Goal: Task Accomplishment & Management: Use online tool/utility

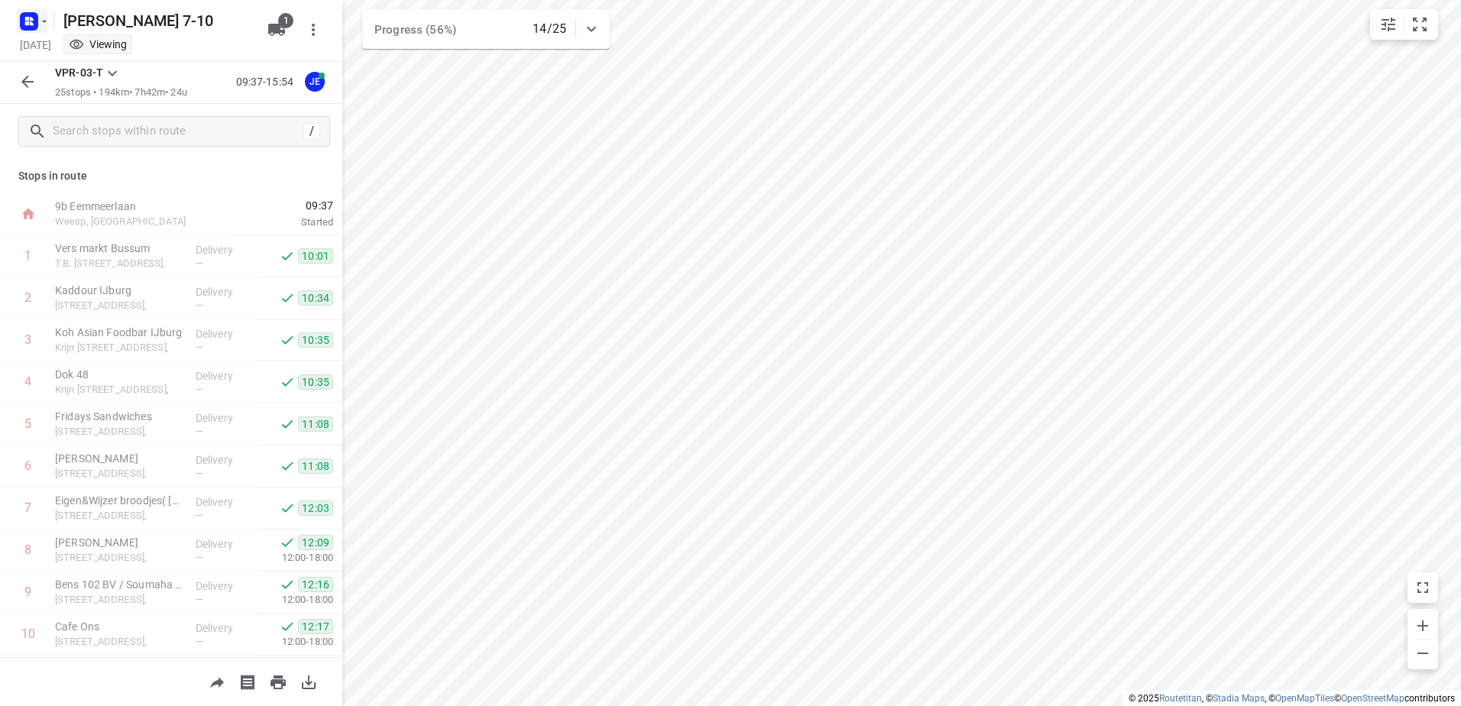
scroll to position [229, 0]
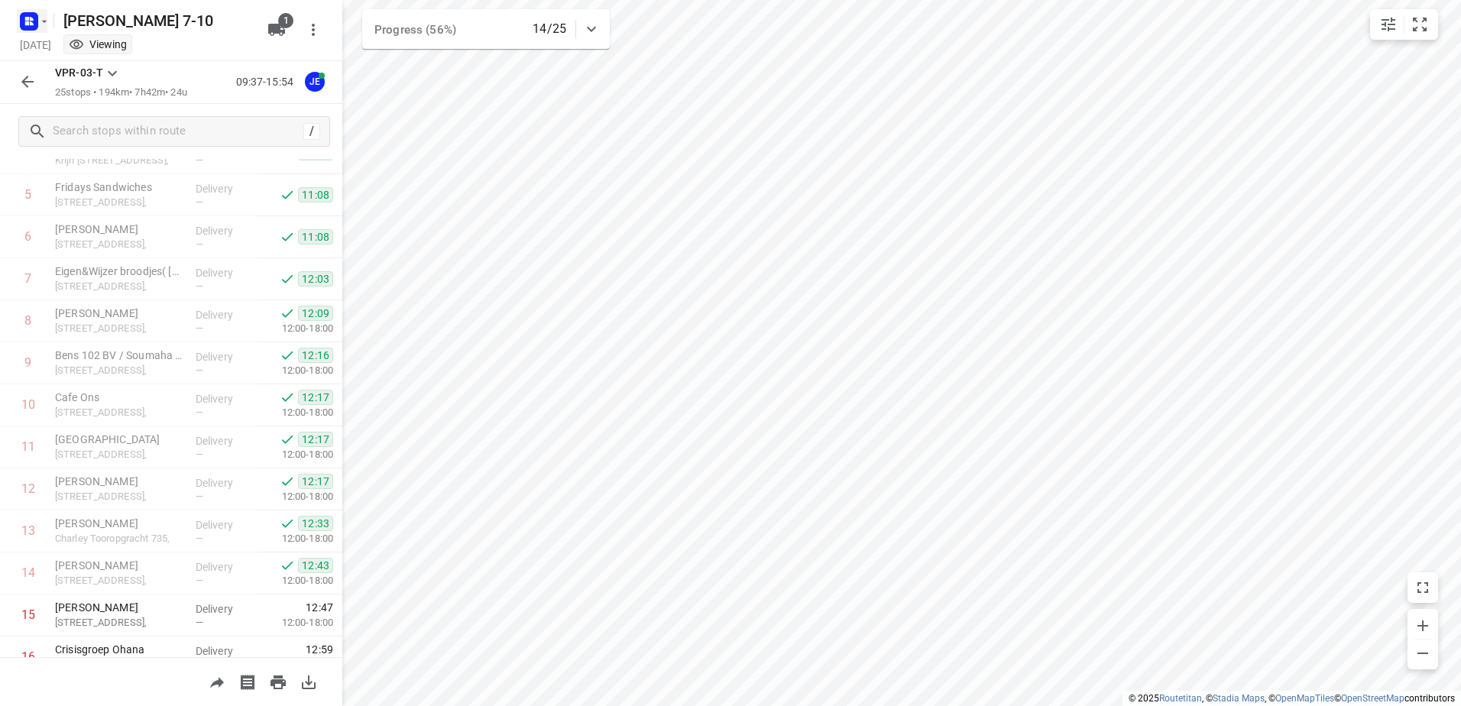
click at [45, 24] on icon "button" at bounding box center [44, 21] width 12 height 12
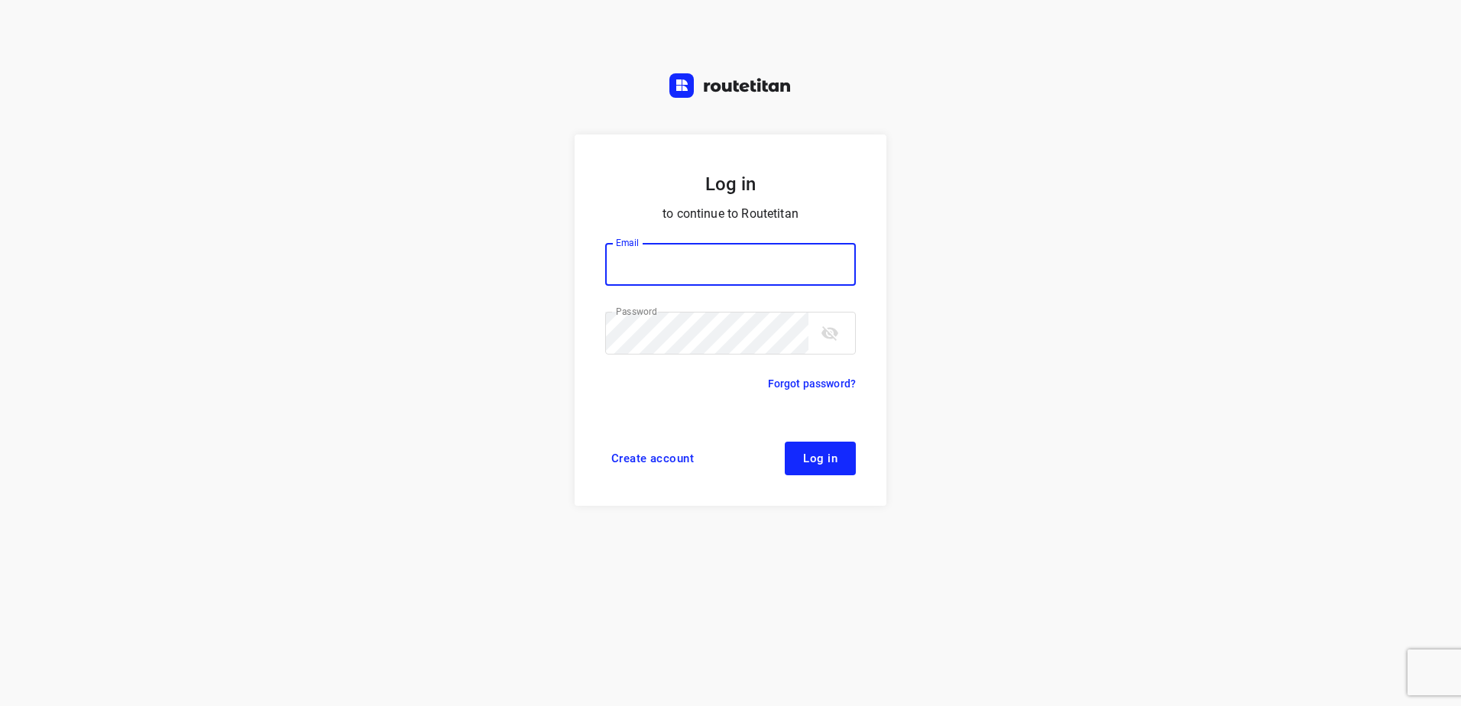
type input "[EMAIL_ADDRESS][DOMAIN_NAME]"
click at [823, 449] on button "Log in" at bounding box center [820, 459] width 71 height 34
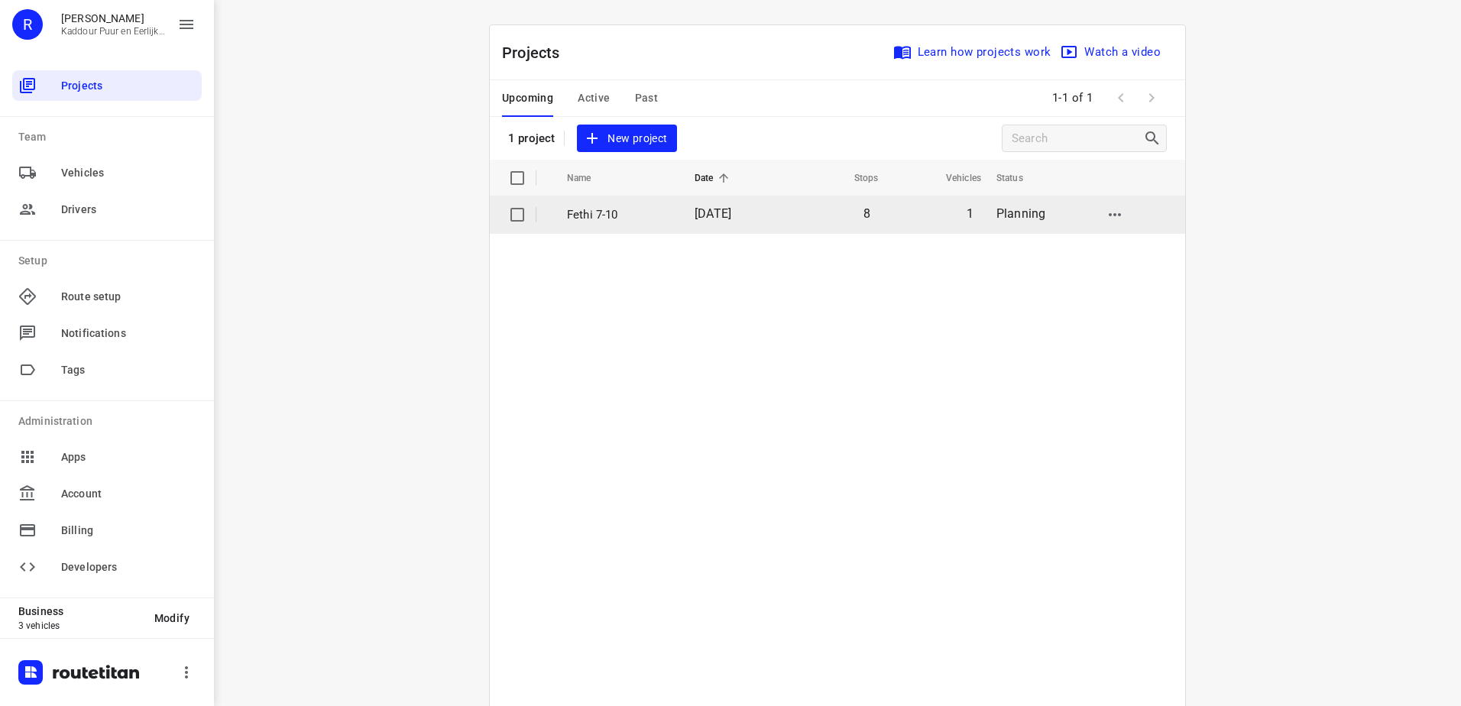
click at [586, 213] on p "Fethi 7-10" at bounding box center [619, 215] width 105 height 18
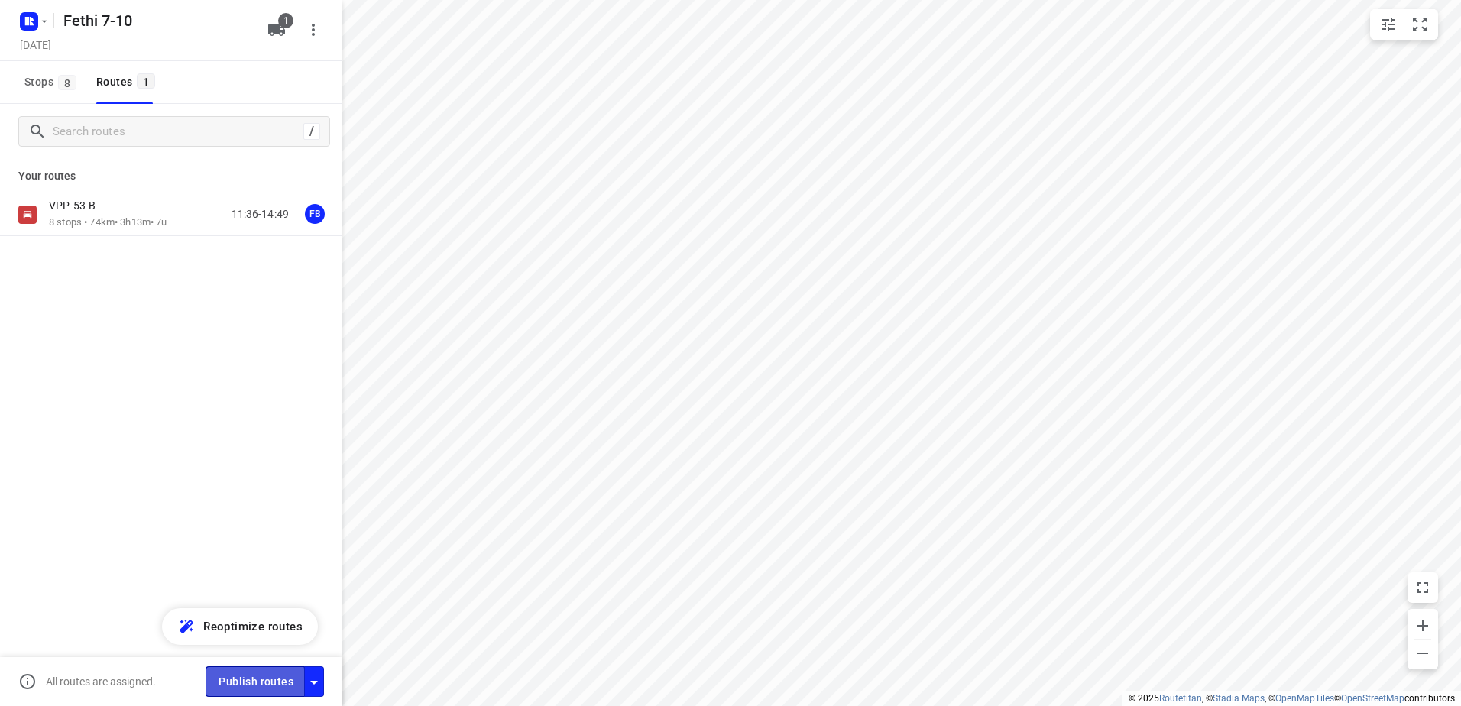
click at [255, 684] on span "Publish routes" at bounding box center [256, 681] width 75 height 19
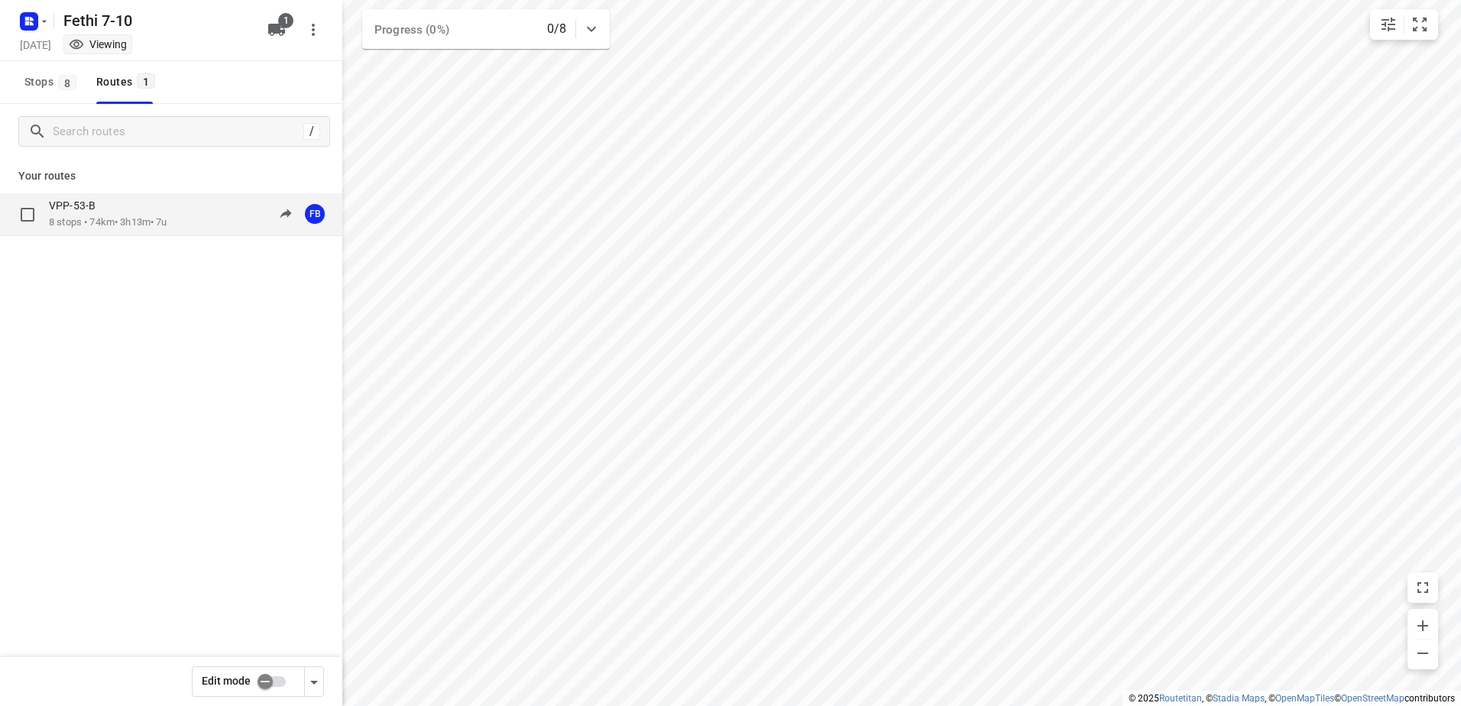
click at [105, 202] on div "VPP-53-B" at bounding box center [108, 207] width 118 height 17
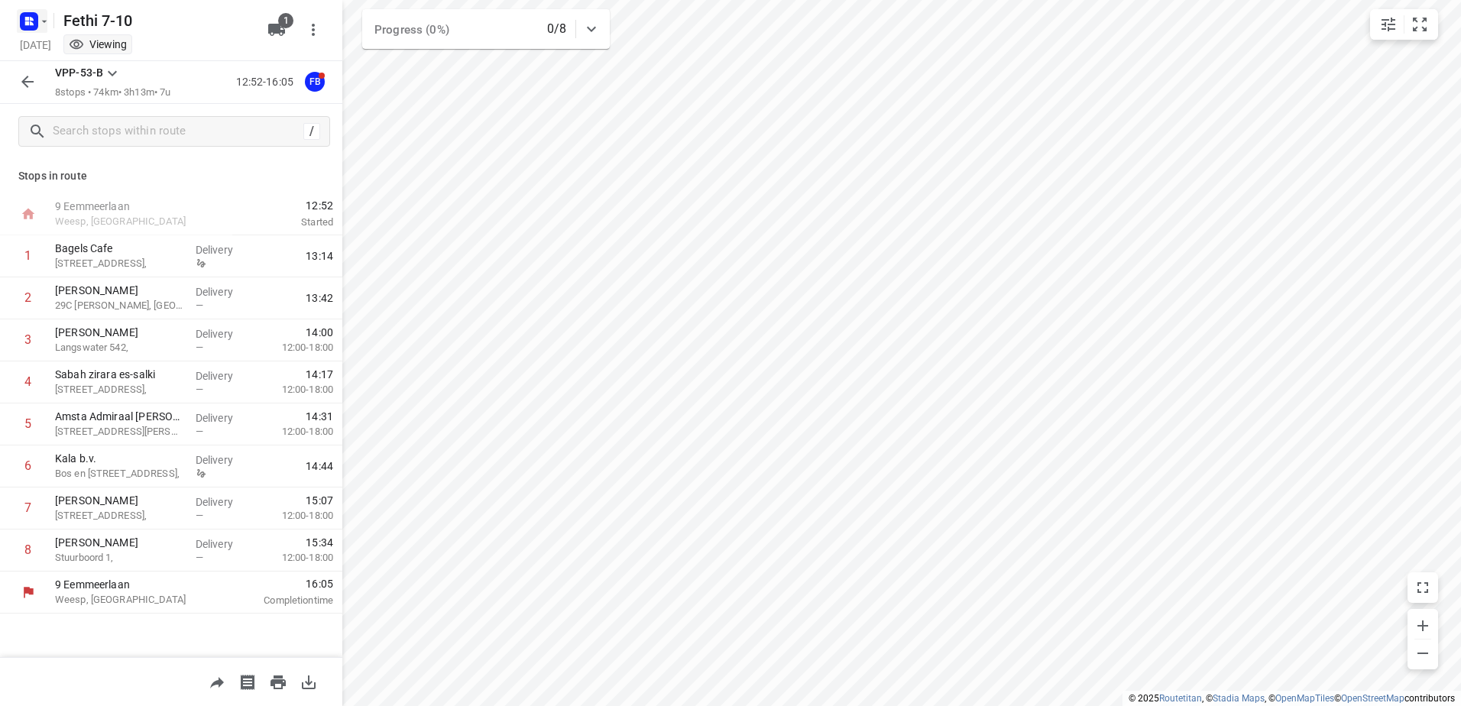
click at [45, 24] on icon "button" at bounding box center [44, 21] width 12 height 12
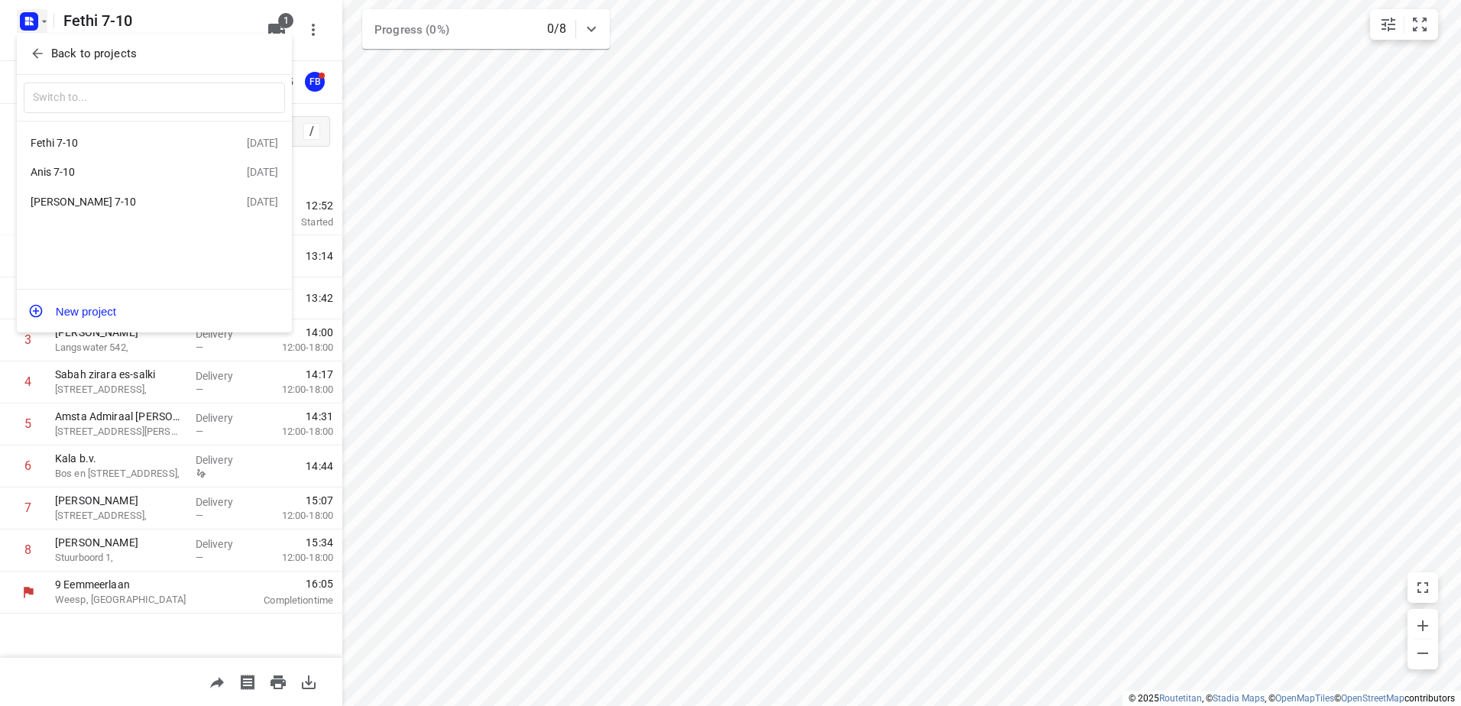
click at [66, 202] on div "Jeffrey 7-10" at bounding box center [119, 202] width 176 height 12
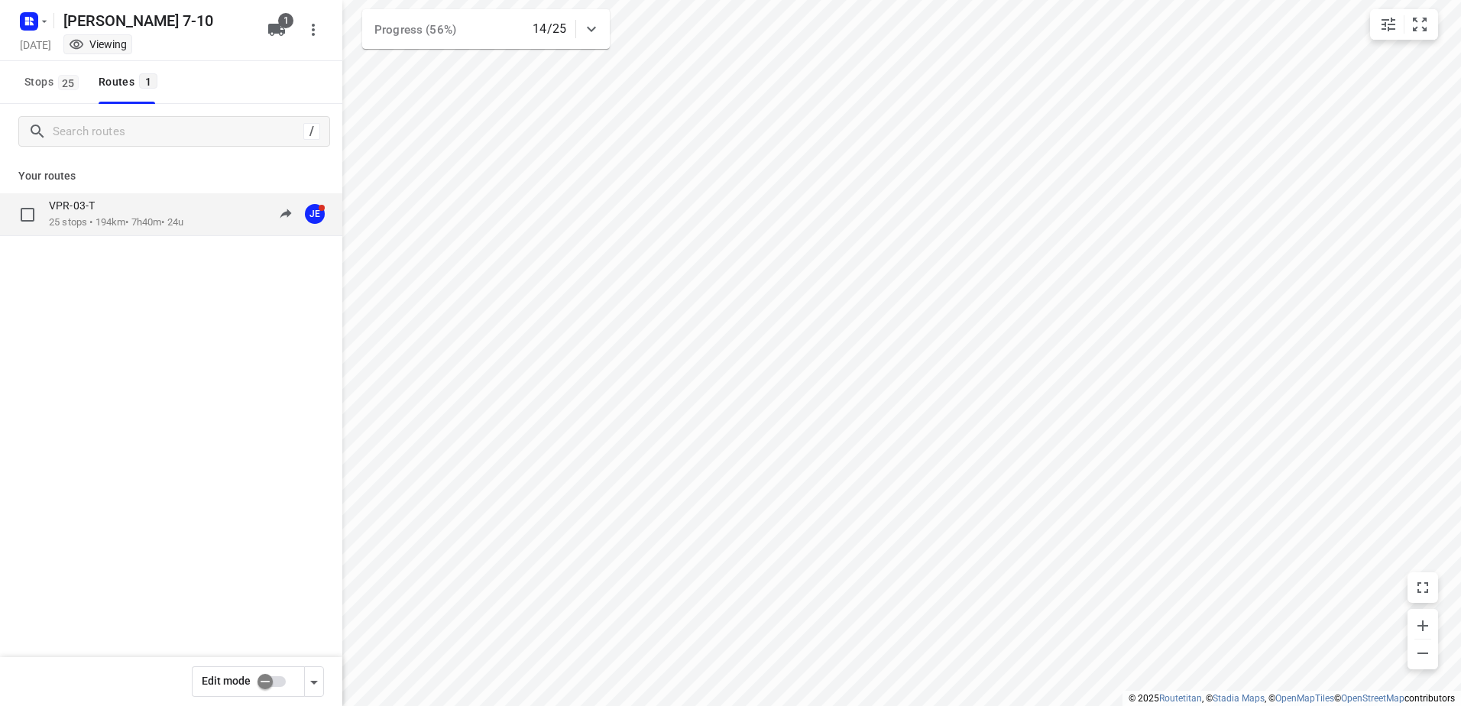
click at [77, 219] on p "25 stops • 194km • 7h40m • 24u" at bounding box center [116, 222] width 134 height 15
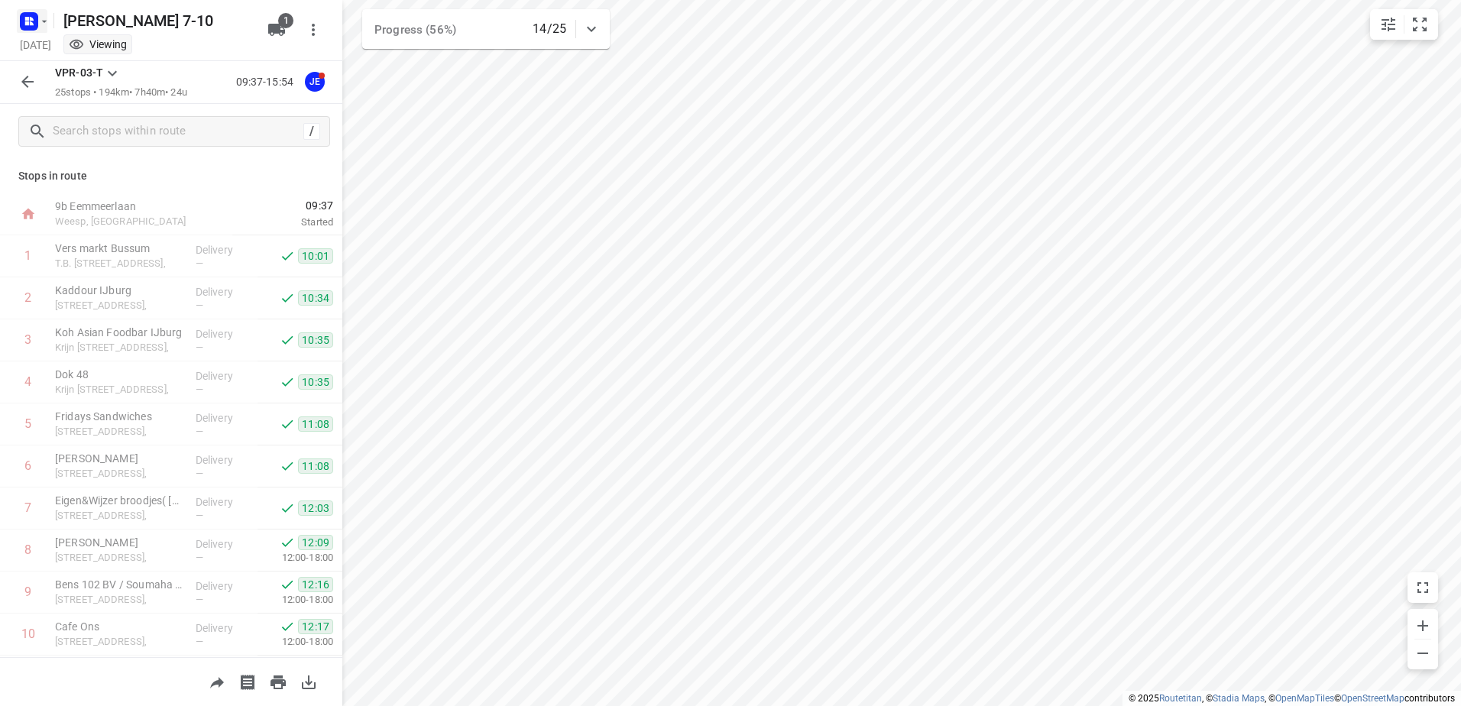
click at [46, 16] on icon "button" at bounding box center [44, 21] width 12 height 12
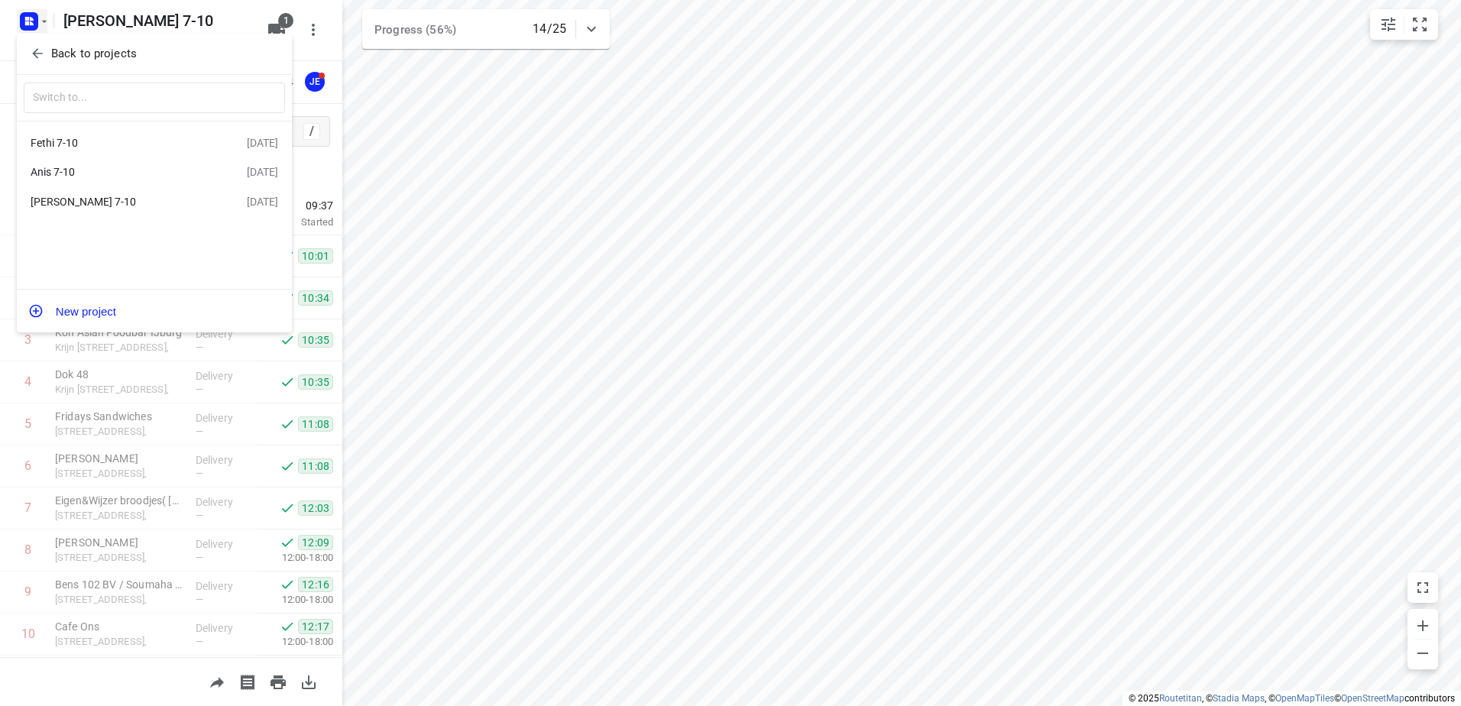
click at [63, 172] on div "Anis 7-10" at bounding box center [119, 172] width 176 height 12
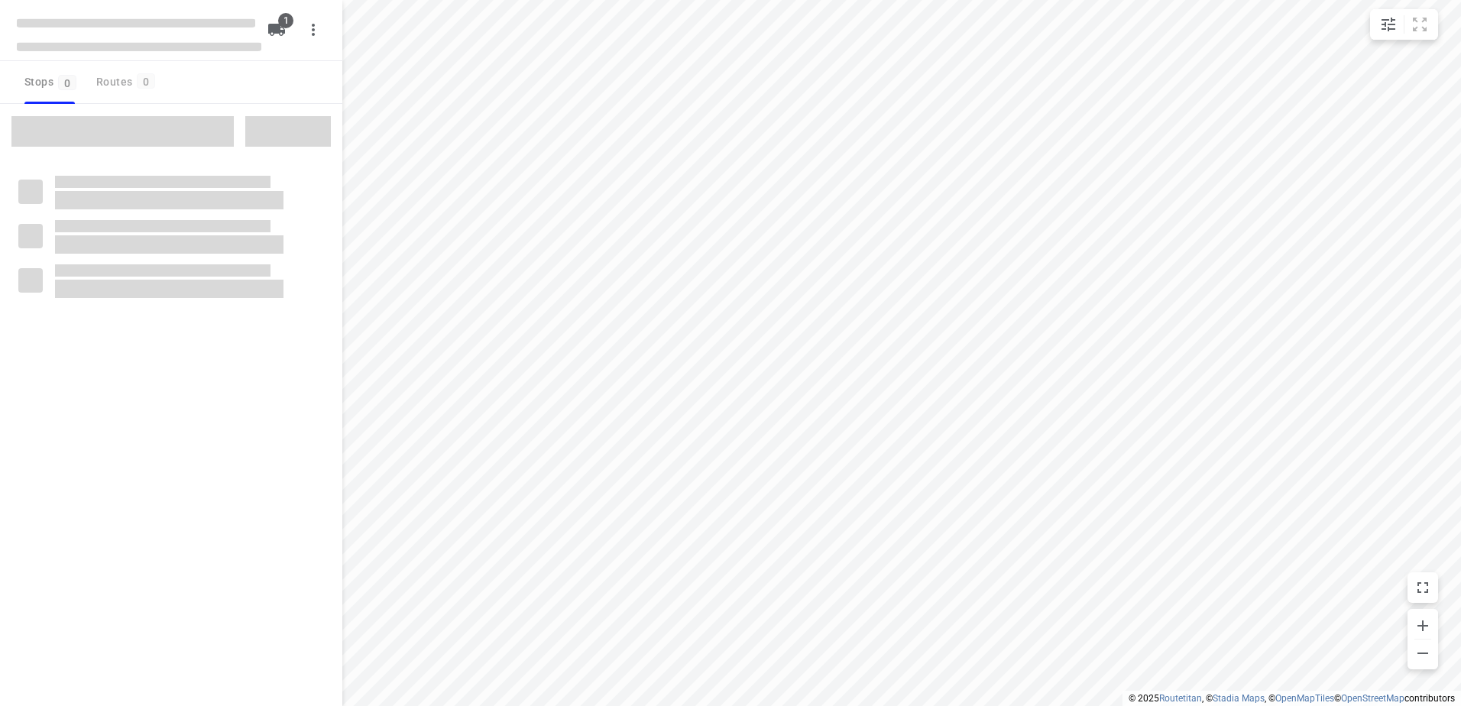
type input "distance"
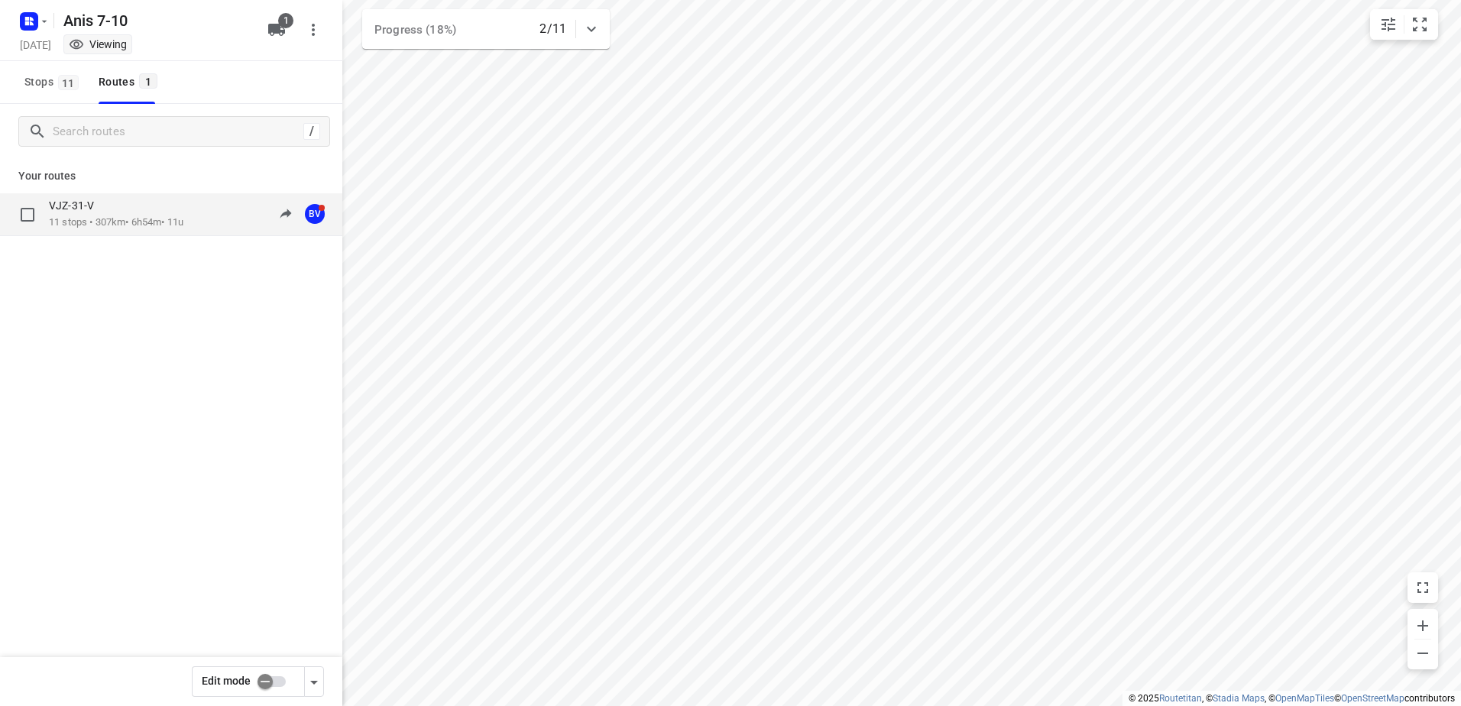
click at [86, 219] on p "11 stops • 307km • 6h54m • 11u" at bounding box center [116, 222] width 134 height 15
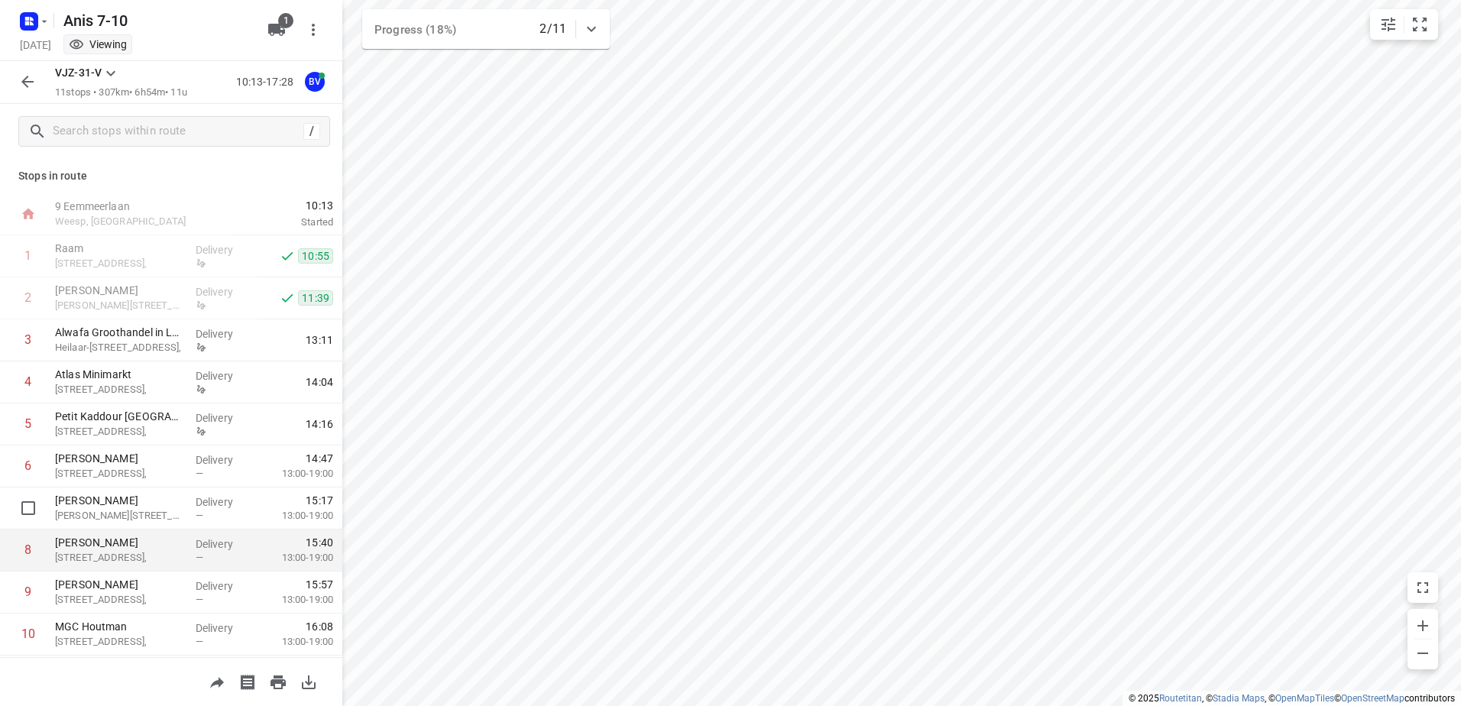
scroll to position [83, 0]
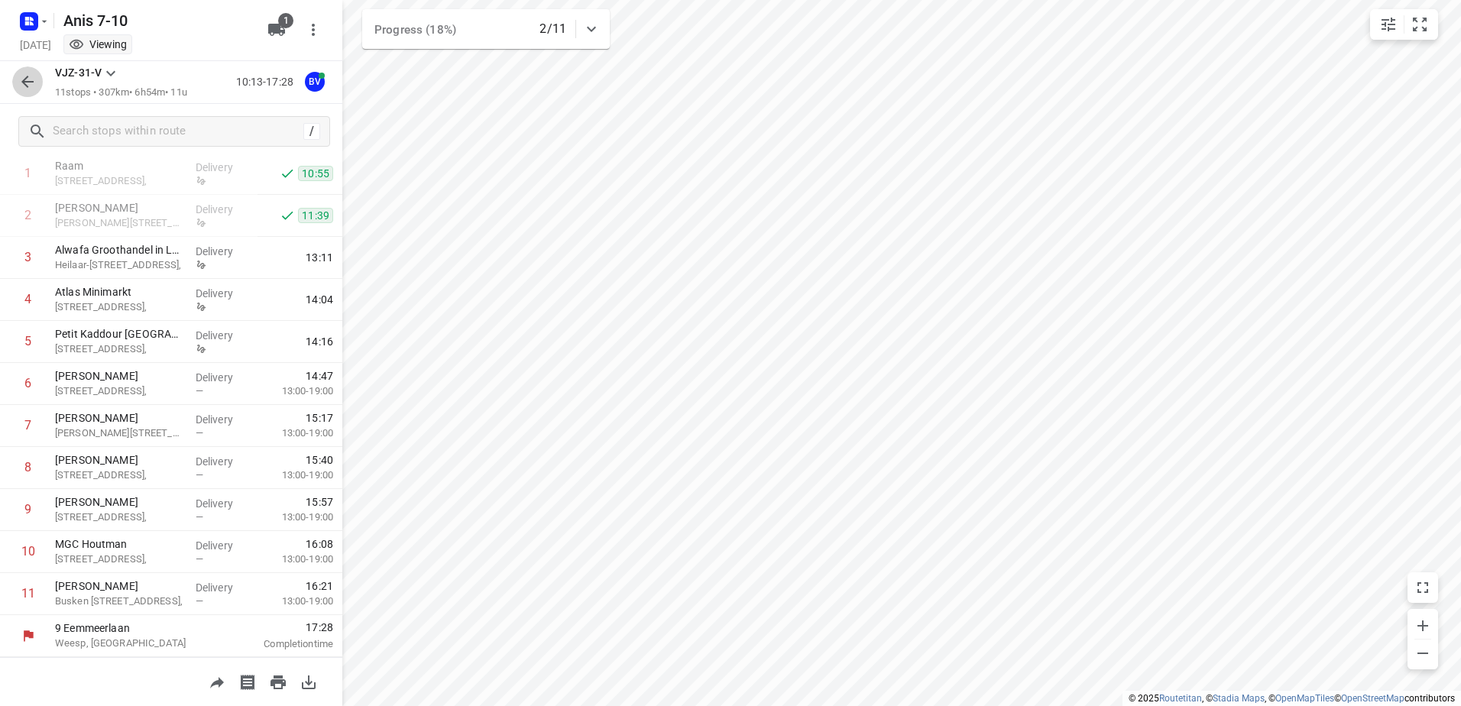
click at [31, 76] on icon "button" at bounding box center [27, 82] width 18 height 18
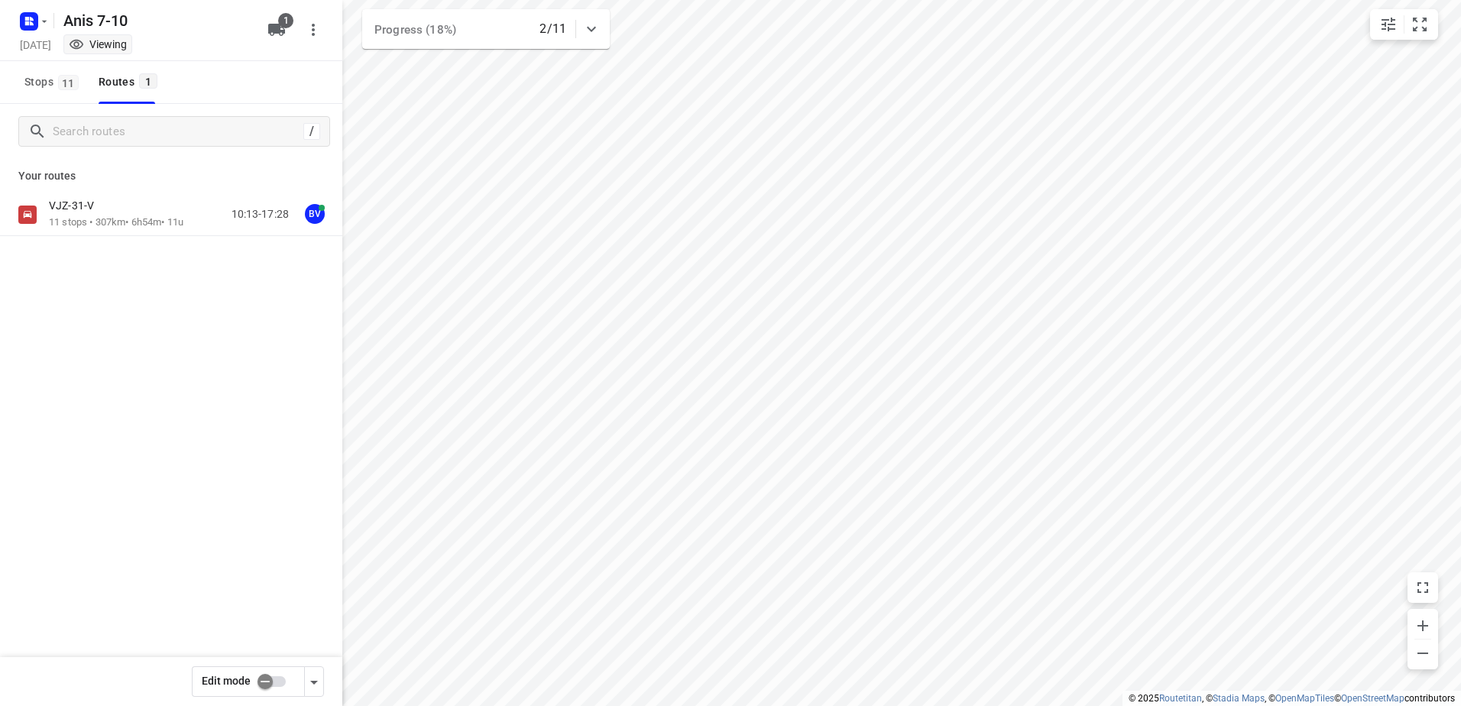
click at [270, 683] on input "checkbox" at bounding box center [265, 681] width 87 height 29
checkbox input "true"
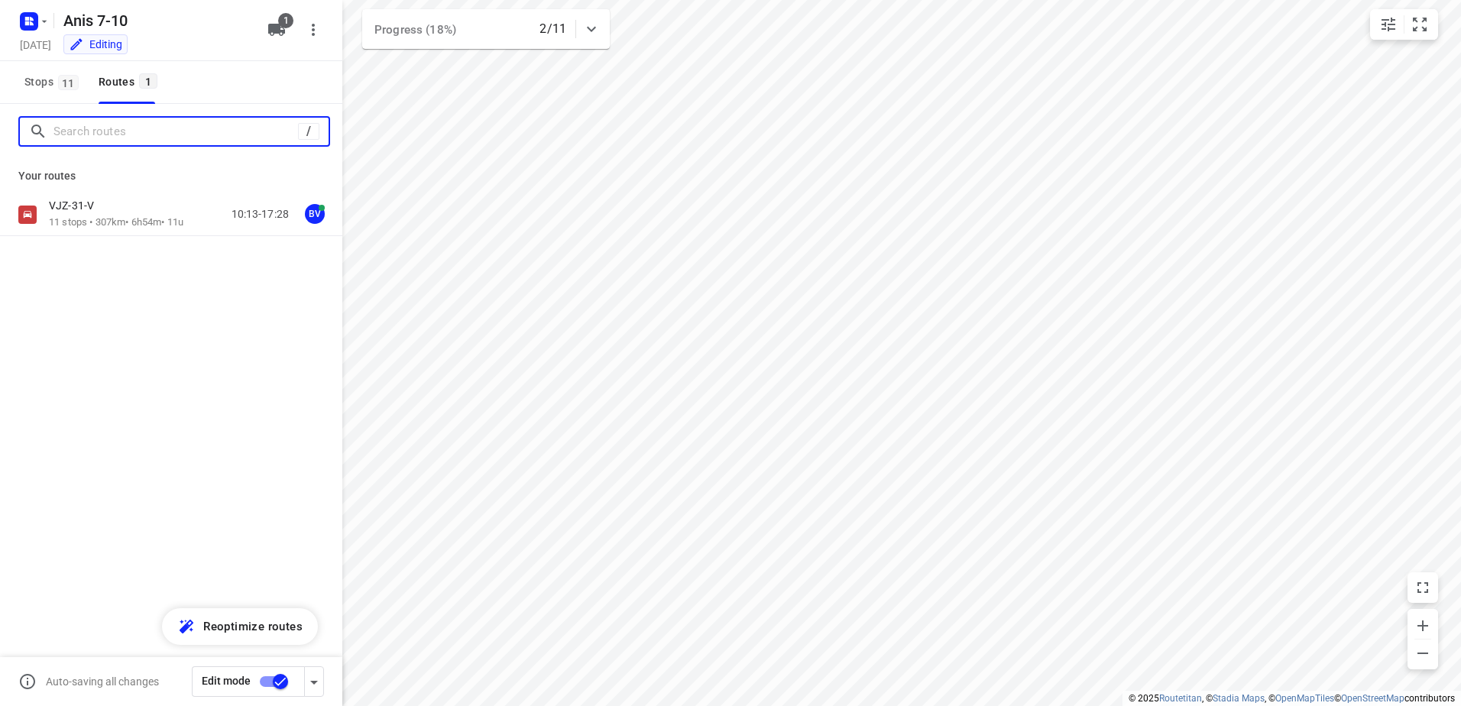
click at [147, 131] on input "Search routes" at bounding box center [175, 132] width 245 height 24
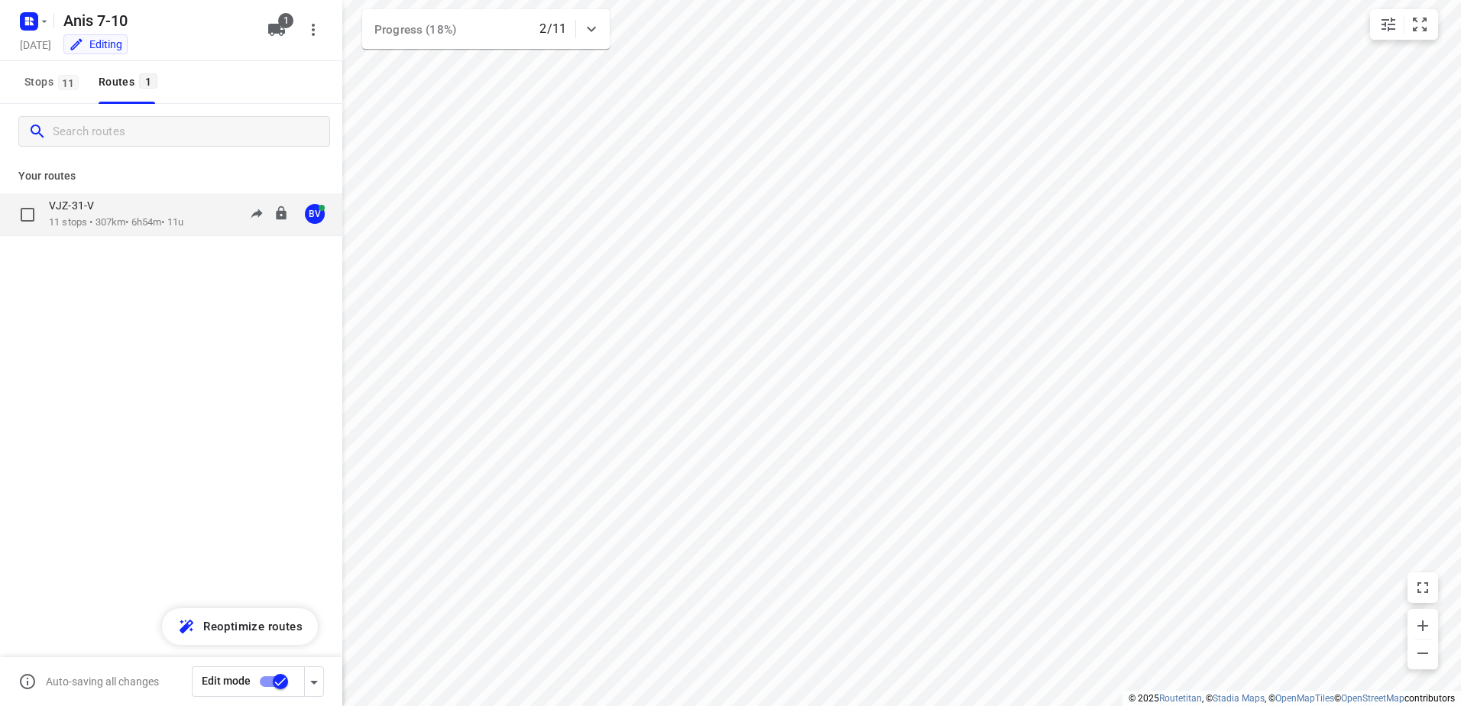
click at [112, 216] on p "11 stops • 307km • 6h54m • 11u" at bounding box center [116, 222] width 134 height 15
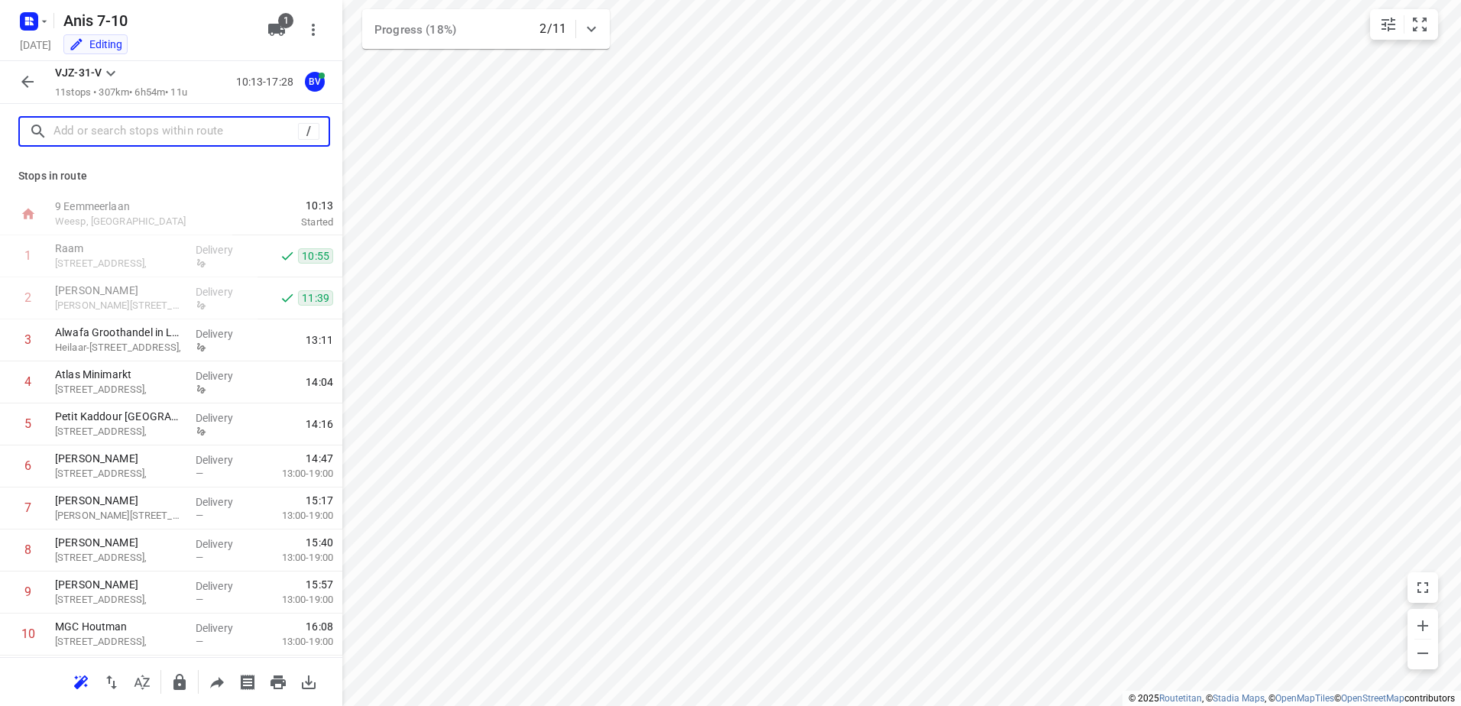
click at [125, 128] on input "text" at bounding box center [175, 132] width 245 height 24
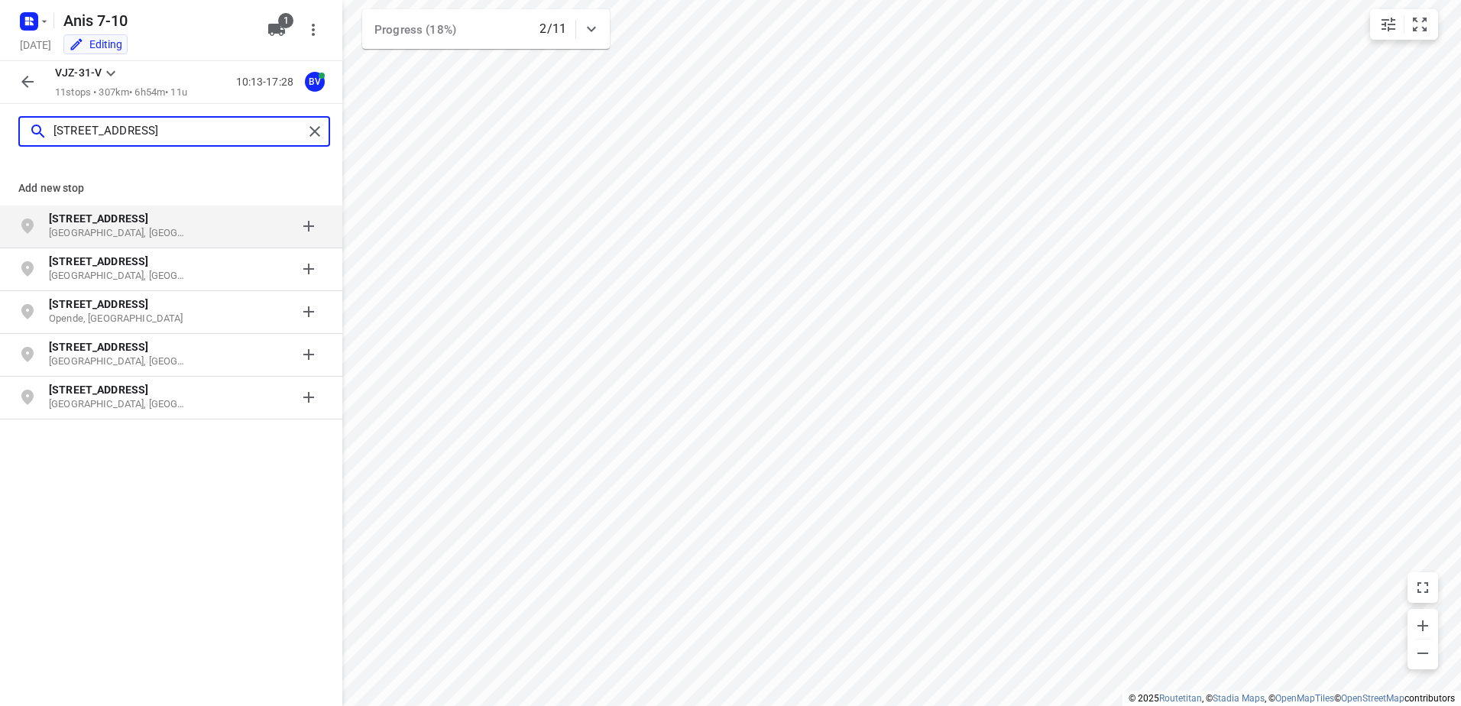
type input "Parkweg 27"
click at [145, 229] on p "Den Haag, Nederland" at bounding box center [119, 233] width 141 height 15
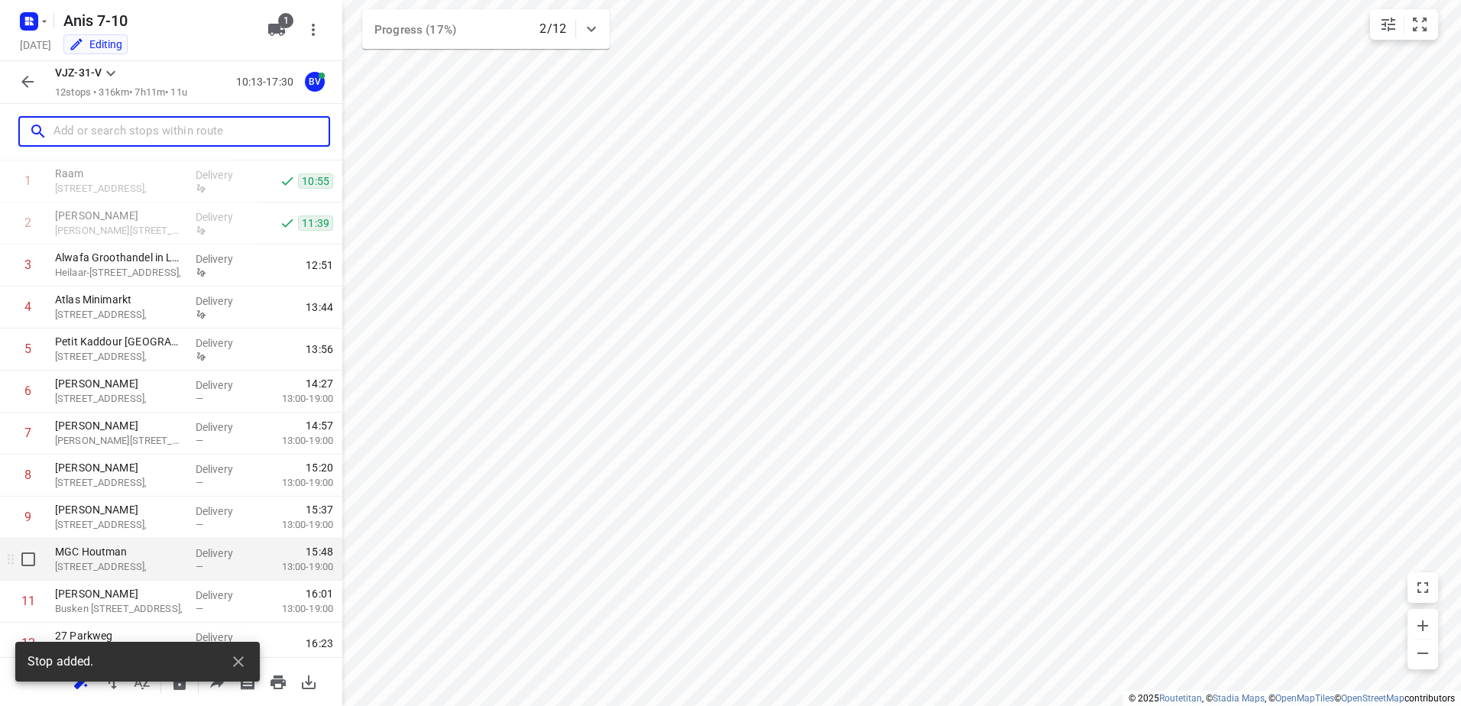
scroll to position [125, 0]
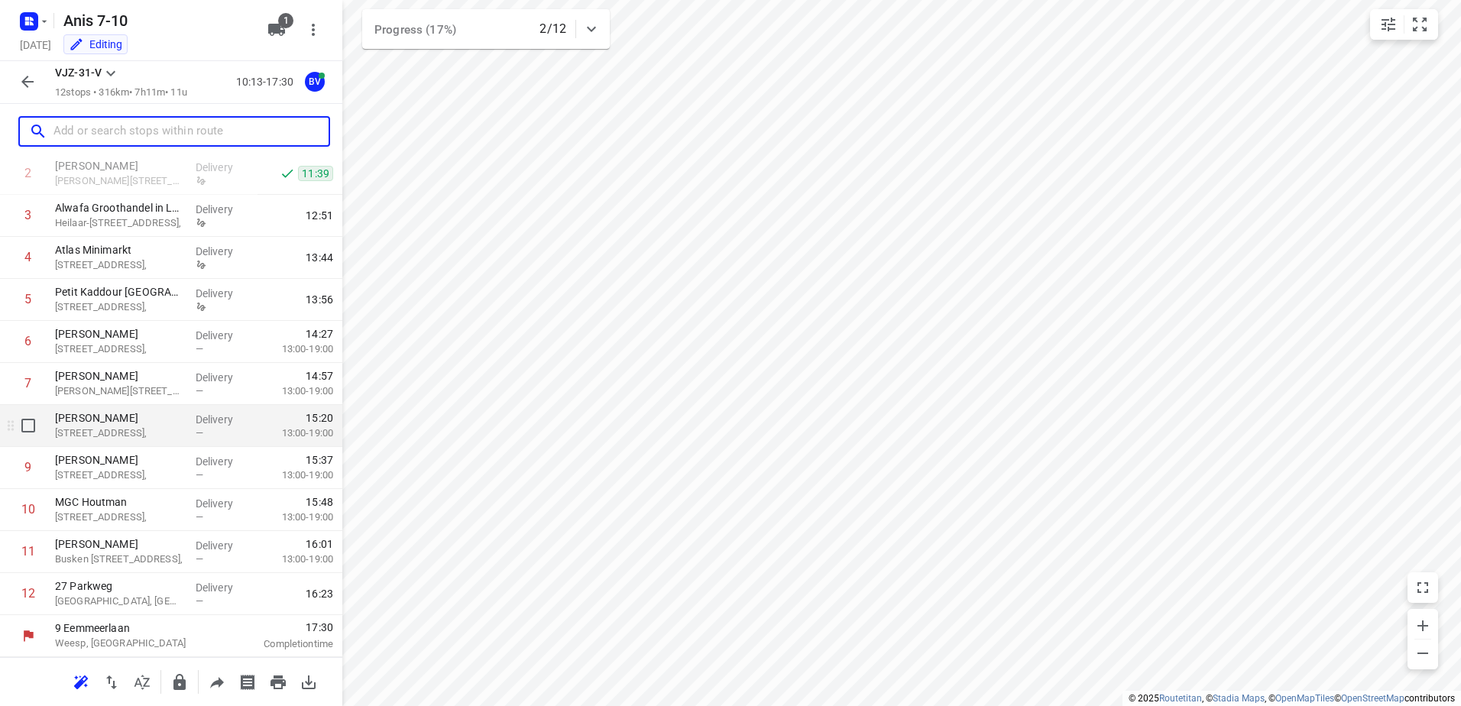
click at [121, 433] on p "Prins Mauritslaan 94," at bounding box center [119, 433] width 128 height 15
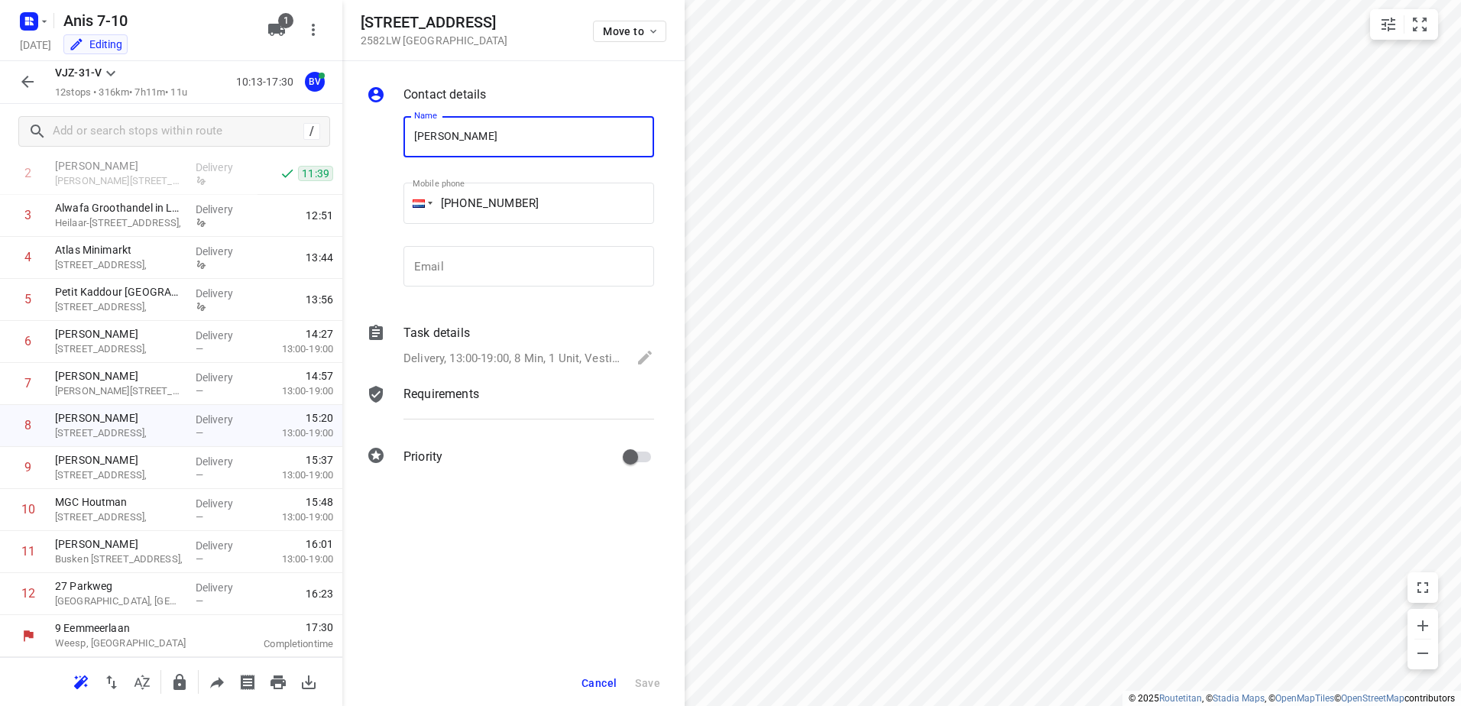
drag, startPoint x: 523, startPoint y: 136, endPoint x: 356, endPoint y: 139, distance: 167.4
click at [365, 137] on div "Name Michiel Verkerk Name Mobile phone +31 613592340 ​ Email Email" at bounding box center [510, 205] width 293 height 202
click at [128, 592] on p "27 Parkweg" at bounding box center [119, 585] width 128 height 15
click at [485, 144] on input "text" at bounding box center [528, 136] width 251 height 41
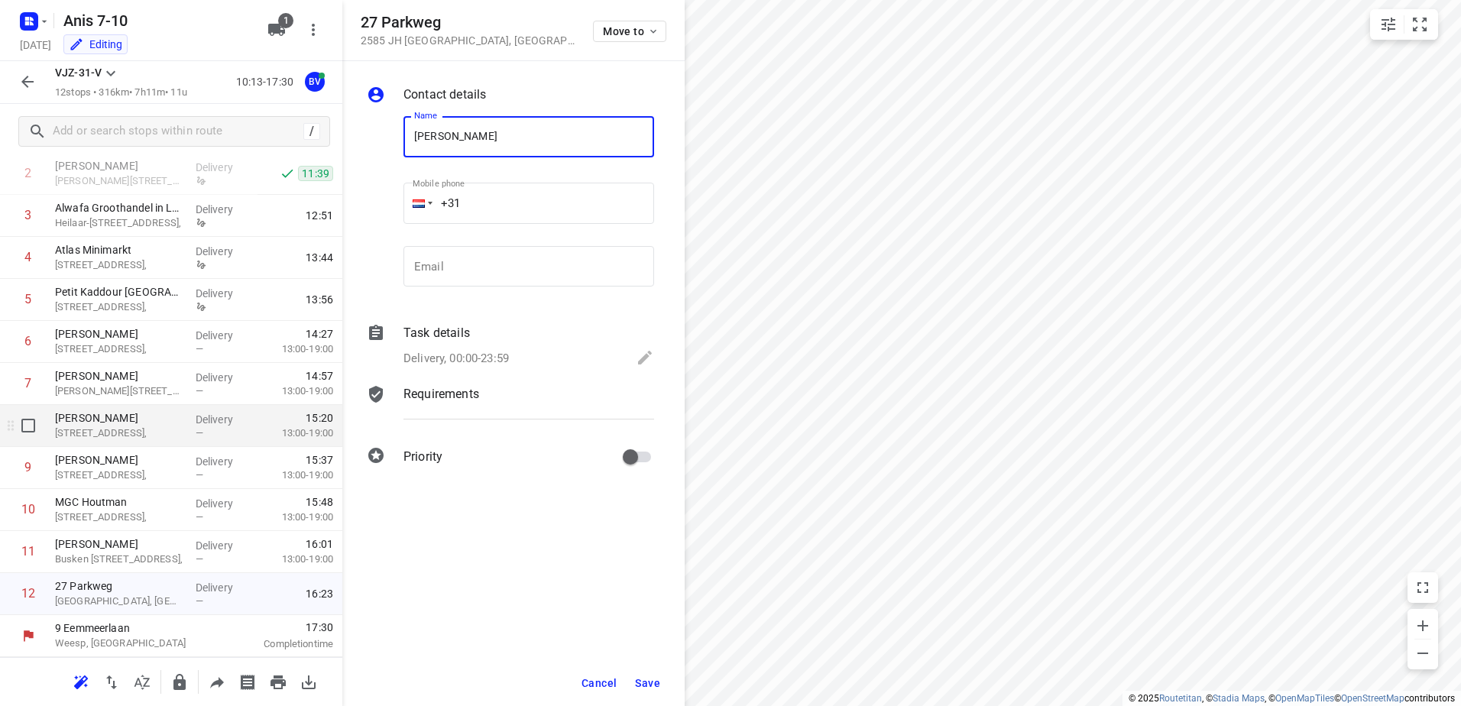
click at [124, 433] on p "Prins Mauritslaan 94," at bounding box center [119, 433] width 128 height 15
type input "Michiel Verkerk"
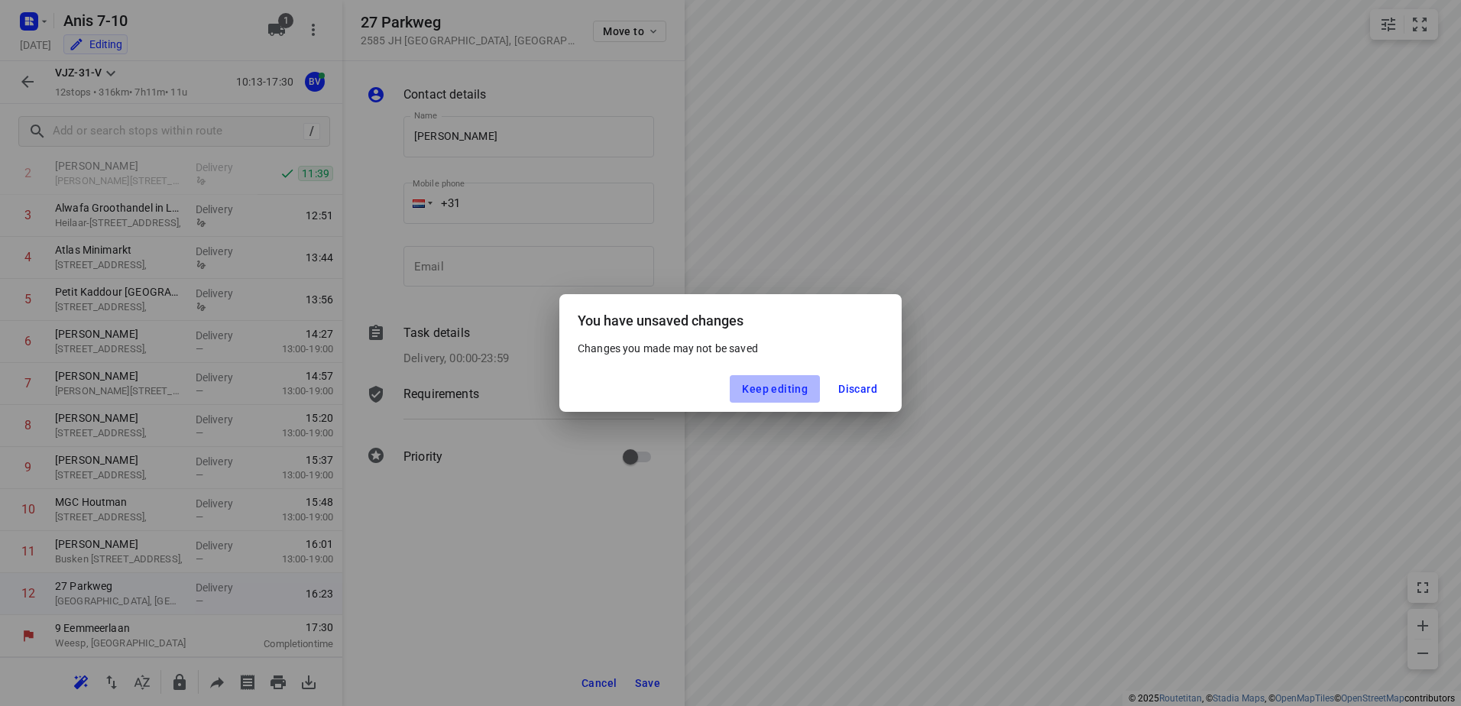
click at [777, 388] on span "Keep editing" at bounding box center [775, 389] width 66 height 12
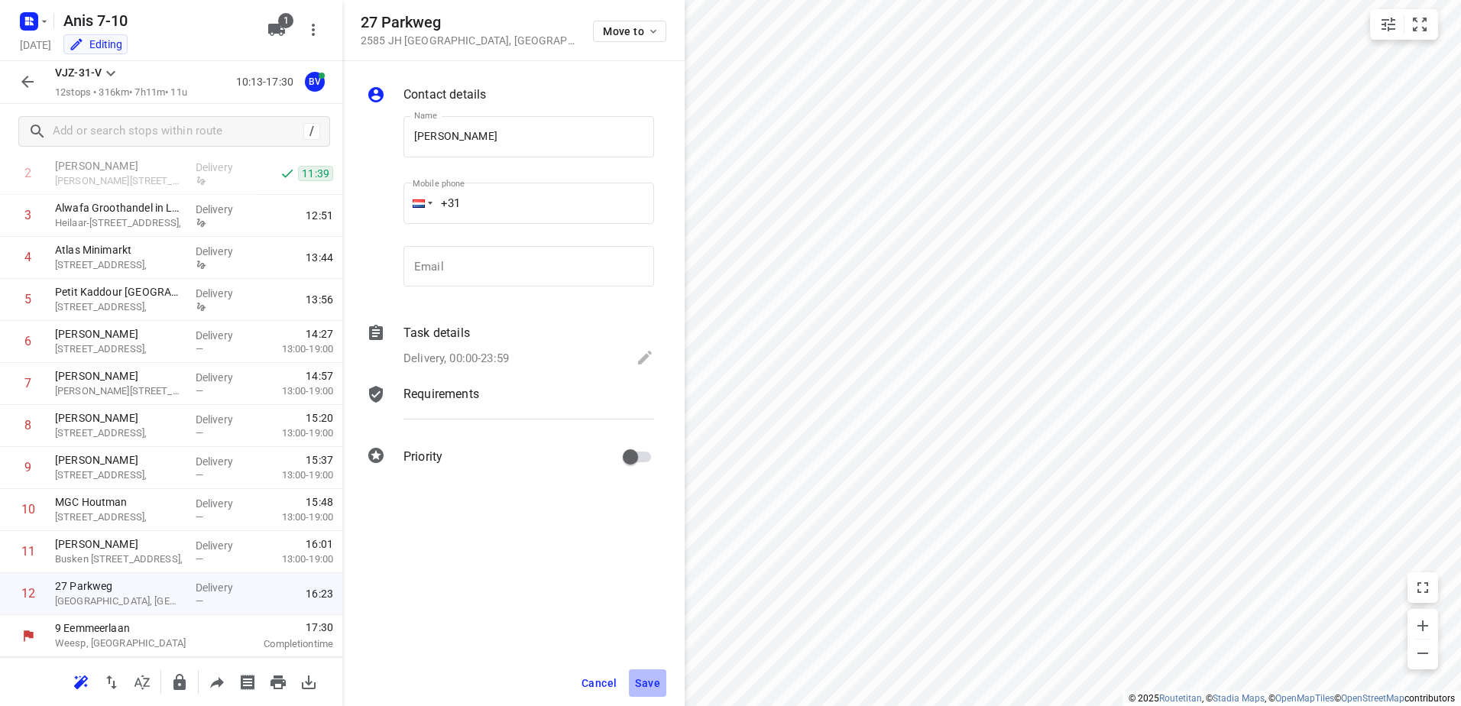
click at [646, 678] on span "Save" at bounding box center [647, 683] width 25 height 12
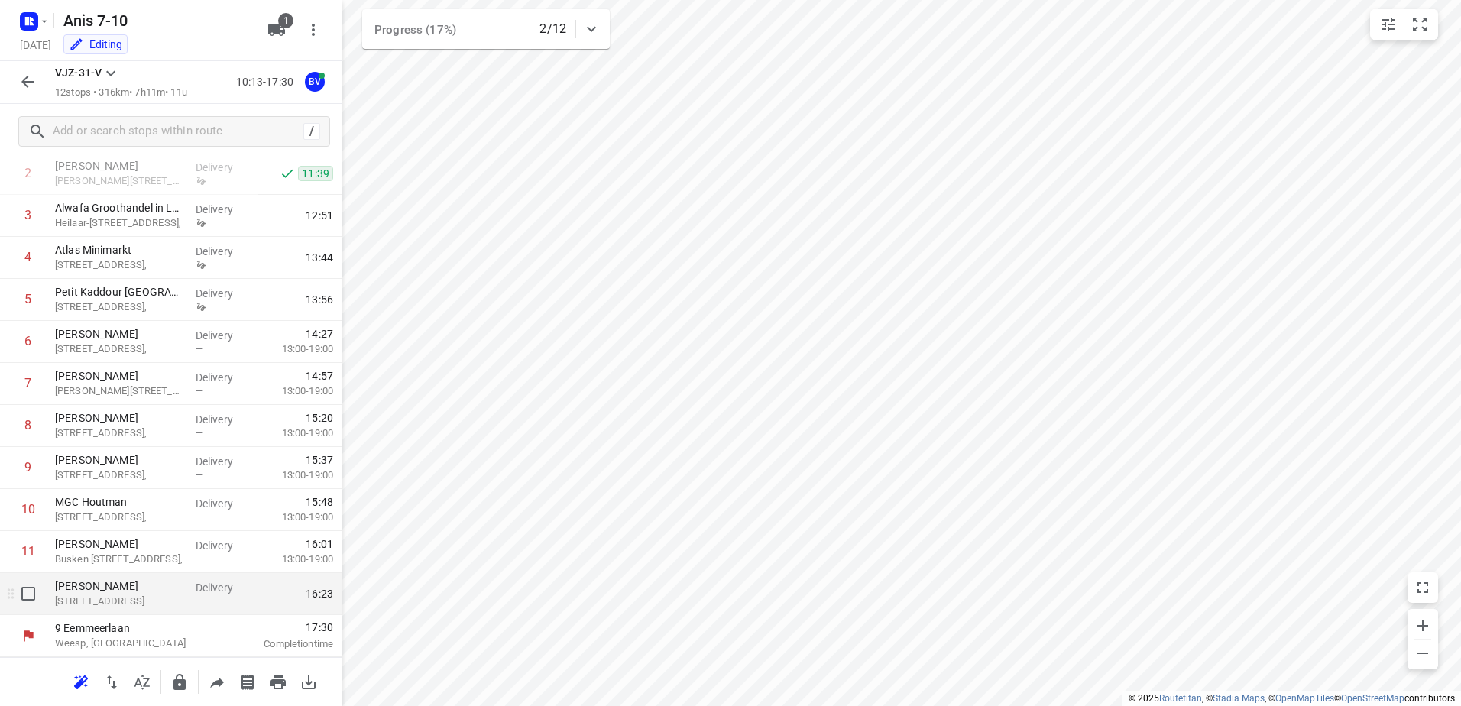
click at [116, 601] on p "27 Parkweg, Den Haag" at bounding box center [119, 601] width 128 height 15
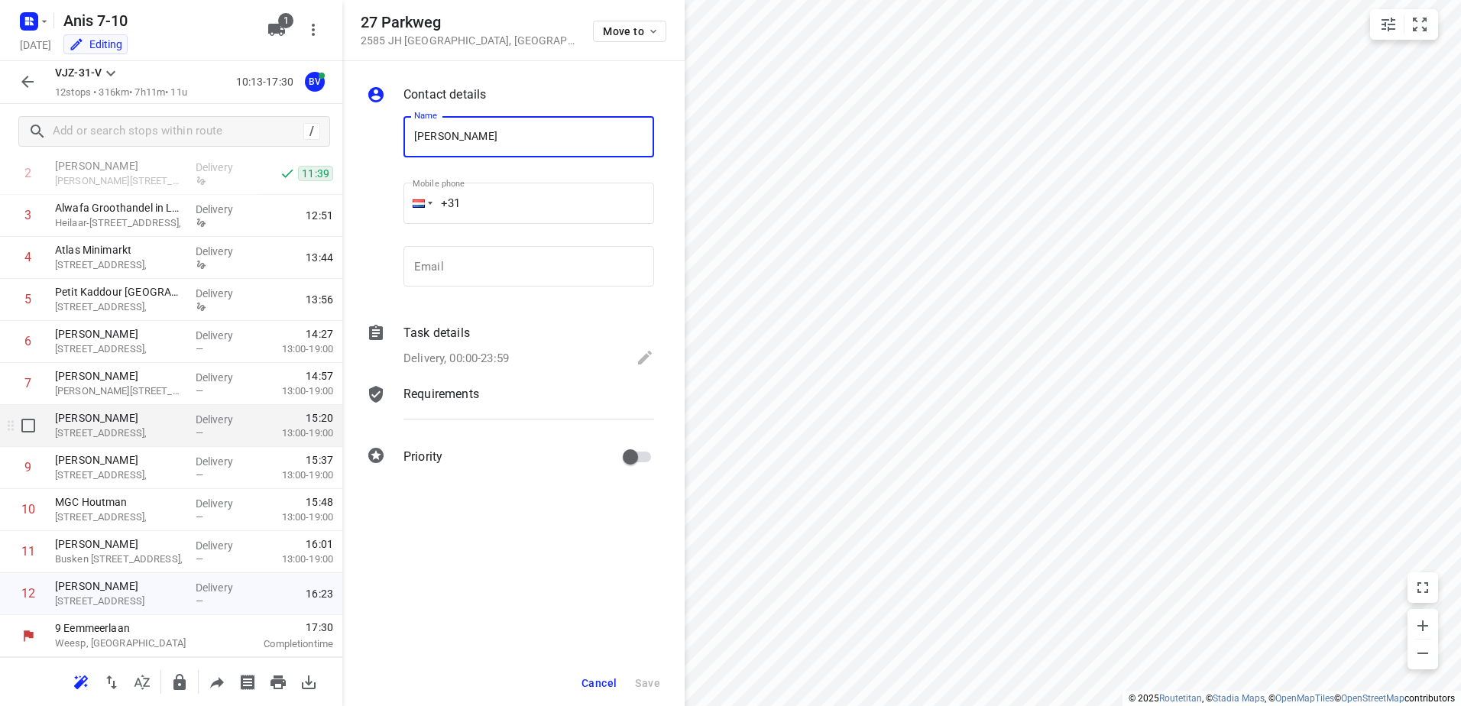
click at [123, 423] on p "Michiel Verkerk" at bounding box center [119, 417] width 128 height 15
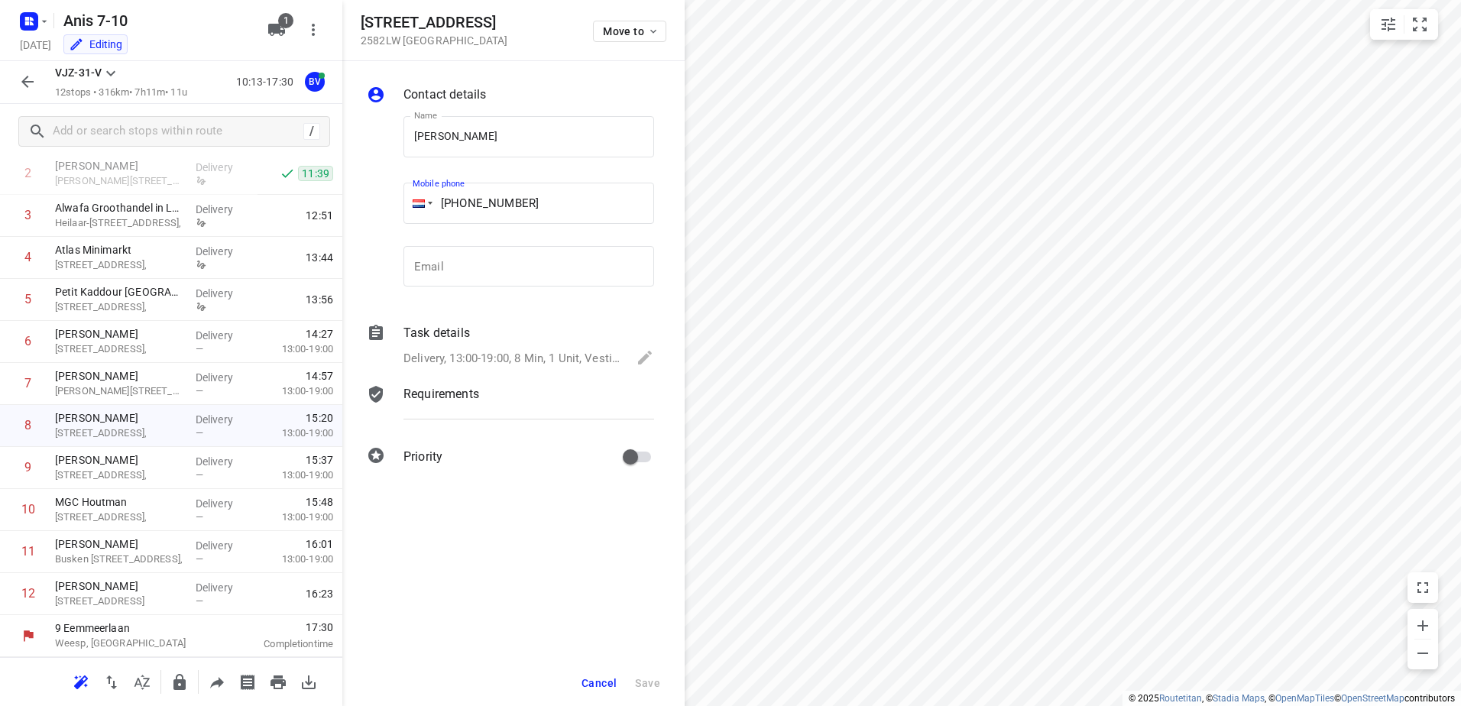
drag, startPoint x: 544, startPoint y: 208, endPoint x: 465, endPoint y: 206, distance: 78.7
click at [465, 206] on input "+31 613592340" at bounding box center [528, 203] width 251 height 41
click at [114, 598] on p "27 Parkweg, Den Haag" at bounding box center [119, 601] width 128 height 15
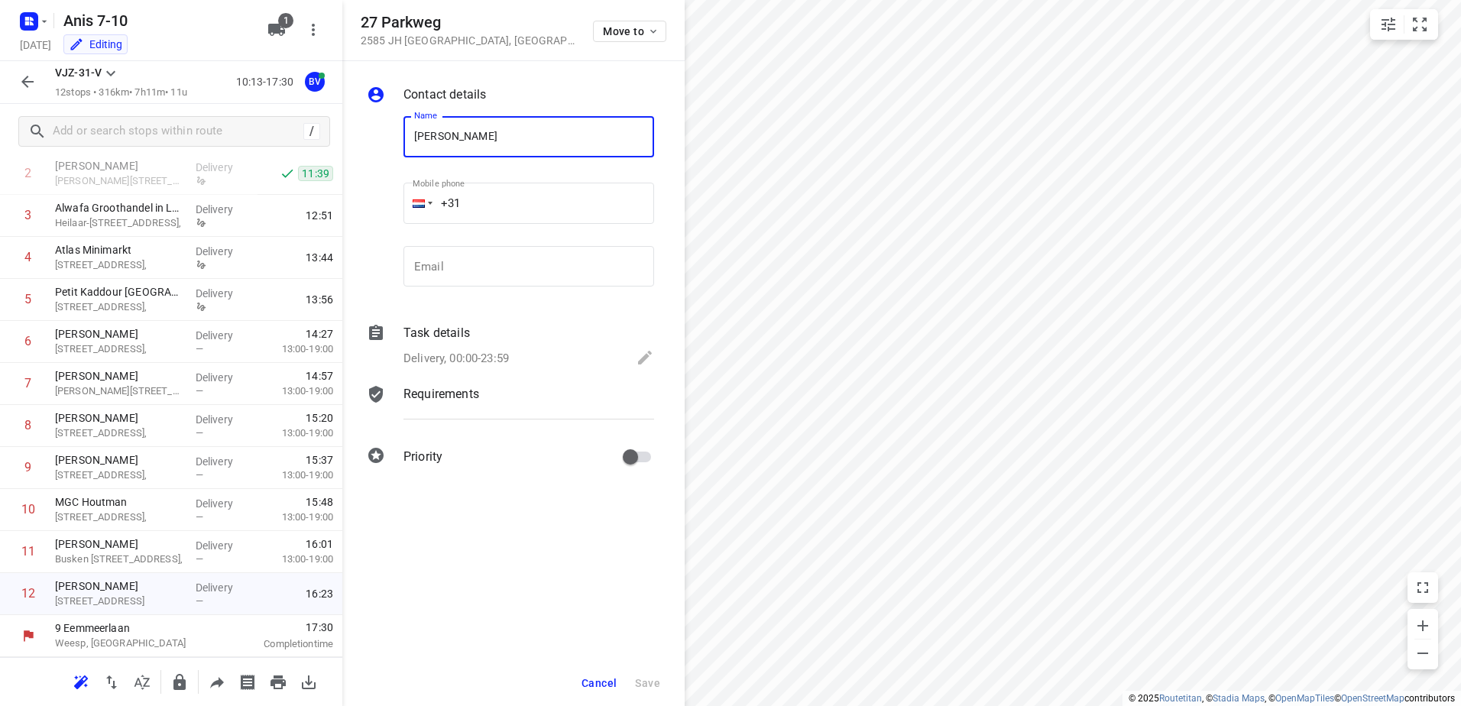
click at [497, 205] on input "+31" at bounding box center [528, 203] width 251 height 41
paste input "613592340"
type input "+31 613592340"
click at [504, 136] on input "Michiel Verkerk" at bounding box center [528, 136] width 251 height 41
drag, startPoint x: 533, startPoint y: 138, endPoint x: 536, endPoint y: 149, distance: 11.1
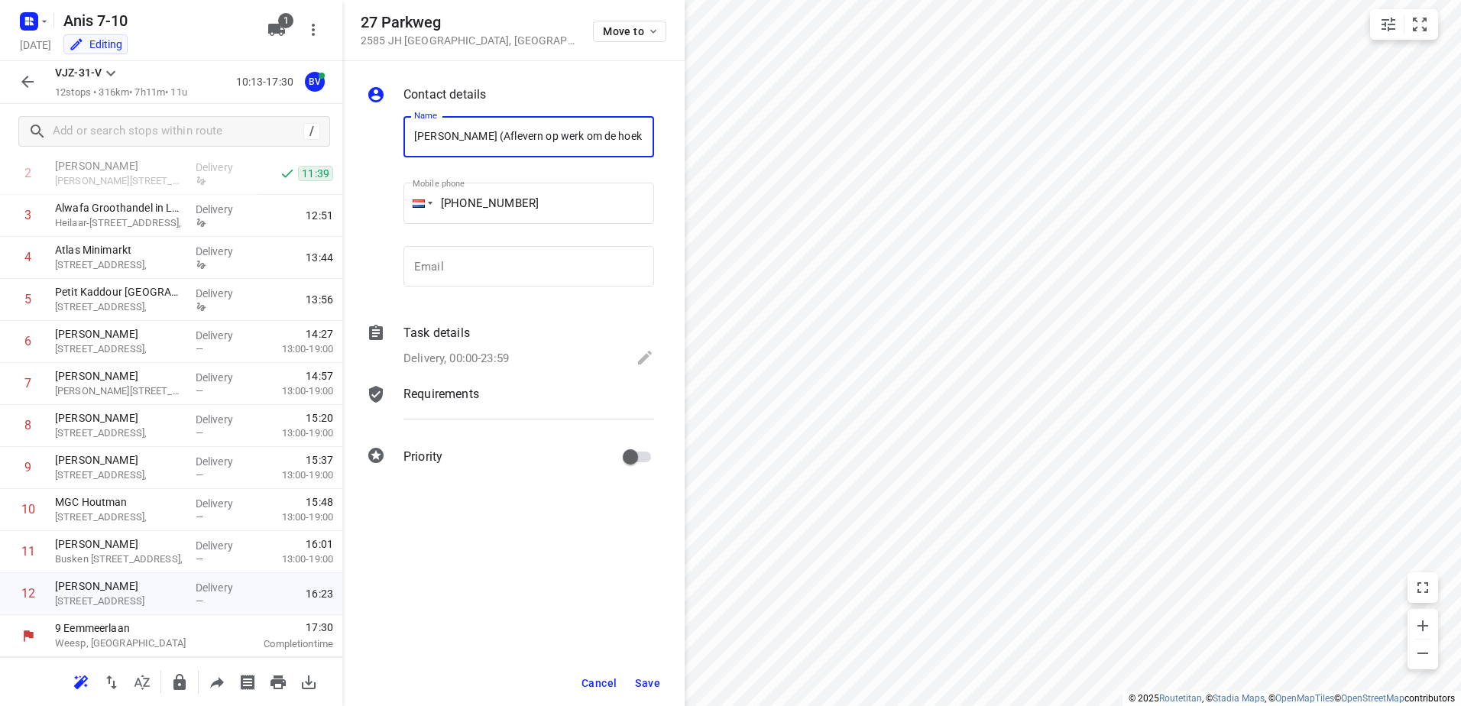
click at [533, 138] on input "Michiel Verkerk (Aflevern op werk om de hoek" at bounding box center [528, 136] width 251 height 41
click at [643, 137] on input "Michiel Verkerk (Afleveren op werk om de hoek" at bounding box center [528, 136] width 251 height 41
drag, startPoint x: 606, startPoint y: 138, endPoint x: 533, endPoint y: 136, distance: 73.4
click at [533, 136] on input "Michiel Verkerk (Afleveren op werk om de hoek van woning)" at bounding box center [528, 136] width 251 height 41
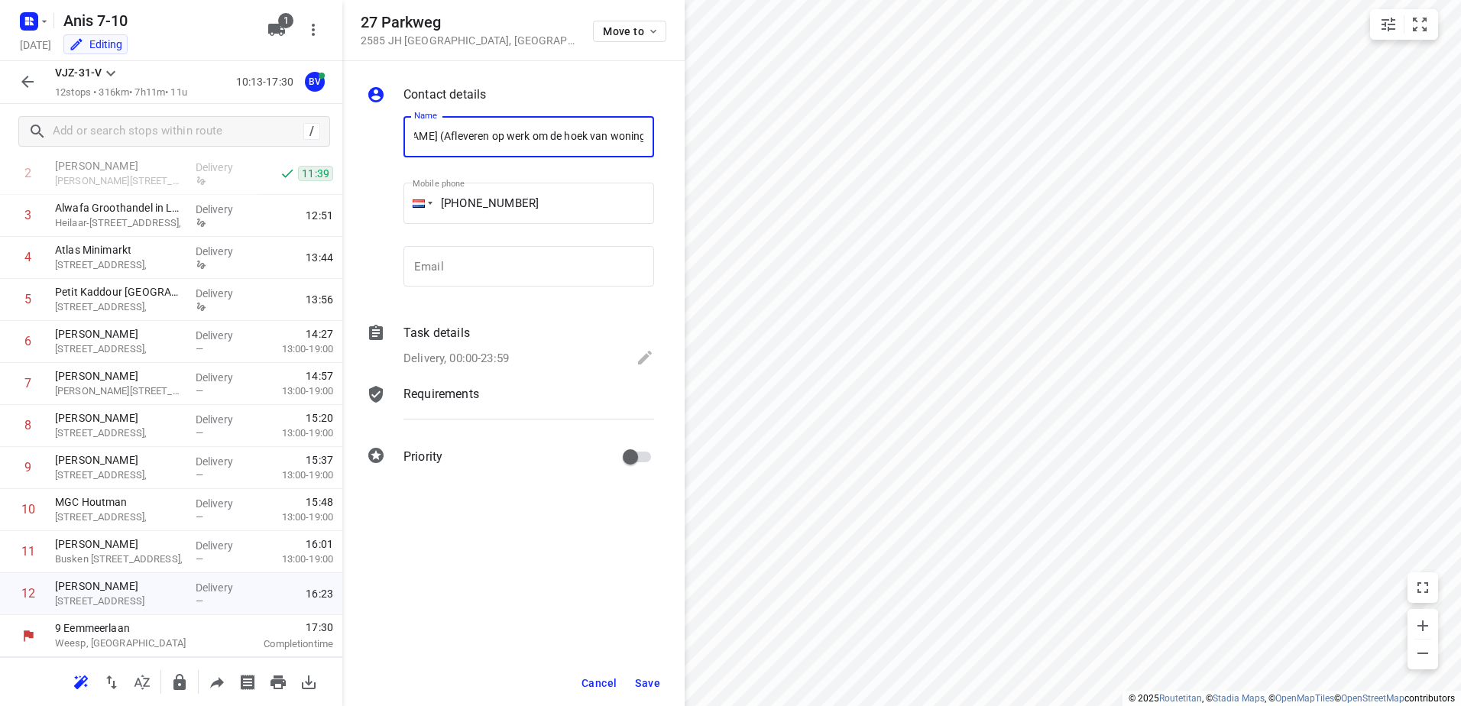
drag, startPoint x: 640, startPoint y: 134, endPoint x: 524, endPoint y: 135, distance: 115.4
click at [524, 135] on input "Michiel Verkerk (Afleveren op werk om de hoek van woning)" at bounding box center [528, 136] width 251 height 41
drag, startPoint x: 606, startPoint y: 137, endPoint x: 546, endPoint y: 132, distance: 59.8
click at [546, 132] on input "Michiel Verkerk (Afleveren op werk paar straten verder))" at bounding box center [528, 136] width 251 height 41
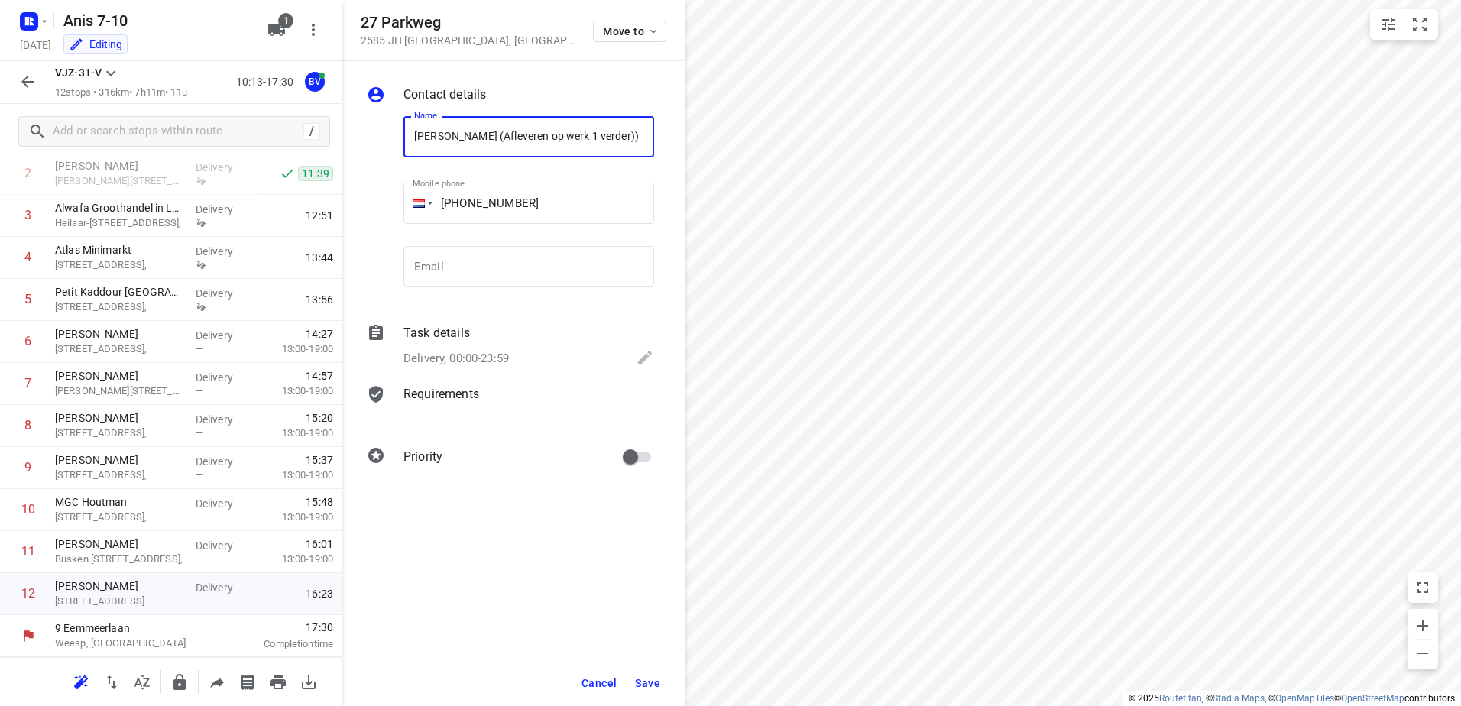
scroll to position [0, 0]
type input "Michiel Verkerk (Afleveren op werk 1 straat verder))"
click at [646, 673] on button "Save" at bounding box center [647, 683] width 37 height 28
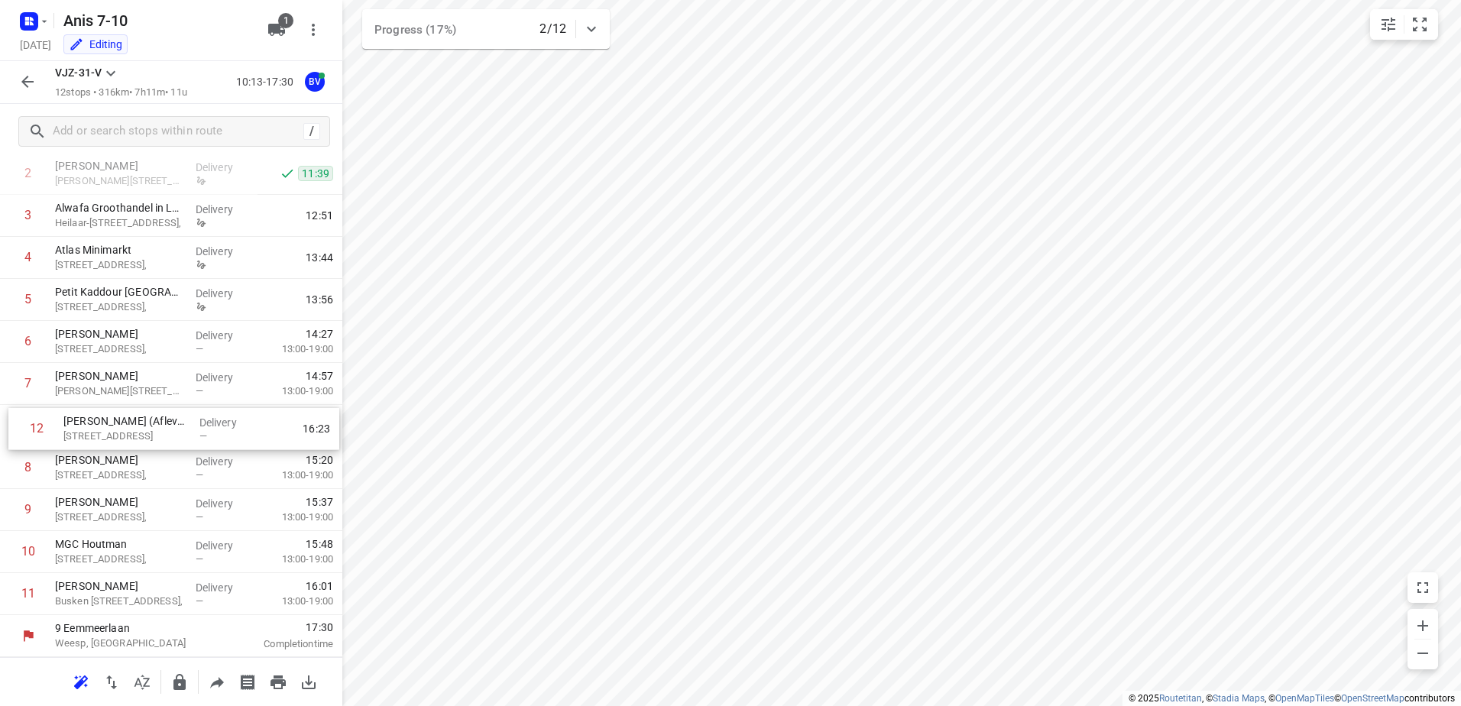
drag, startPoint x: 101, startPoint y: 598, endPoint x: 111, endPoint y: 426, distance: 172.2
click at [111, 426] on div "1 Raam Raamdwarsstraat 3, Delivery 10:55 2 Kaddour Osdorp Martini van Geffenstr…" at bounding box center [171, 363] width 342 height 504
click at [31, 473] on input "checkbox" at bounding box center [28, 467] width 31 height 31
checkbox input "true"
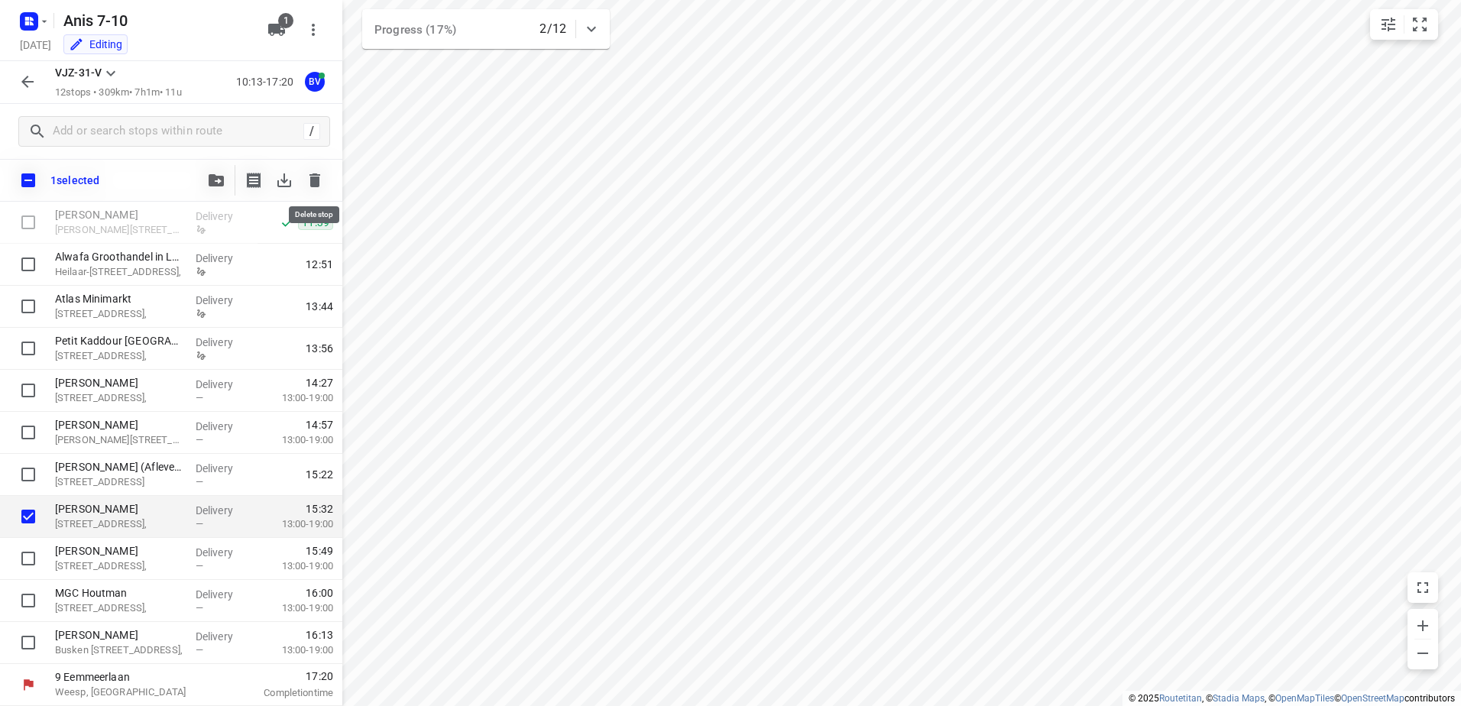
click at [311, 184] on icon "button" at bounding box center [314, 180] width 11 height 14
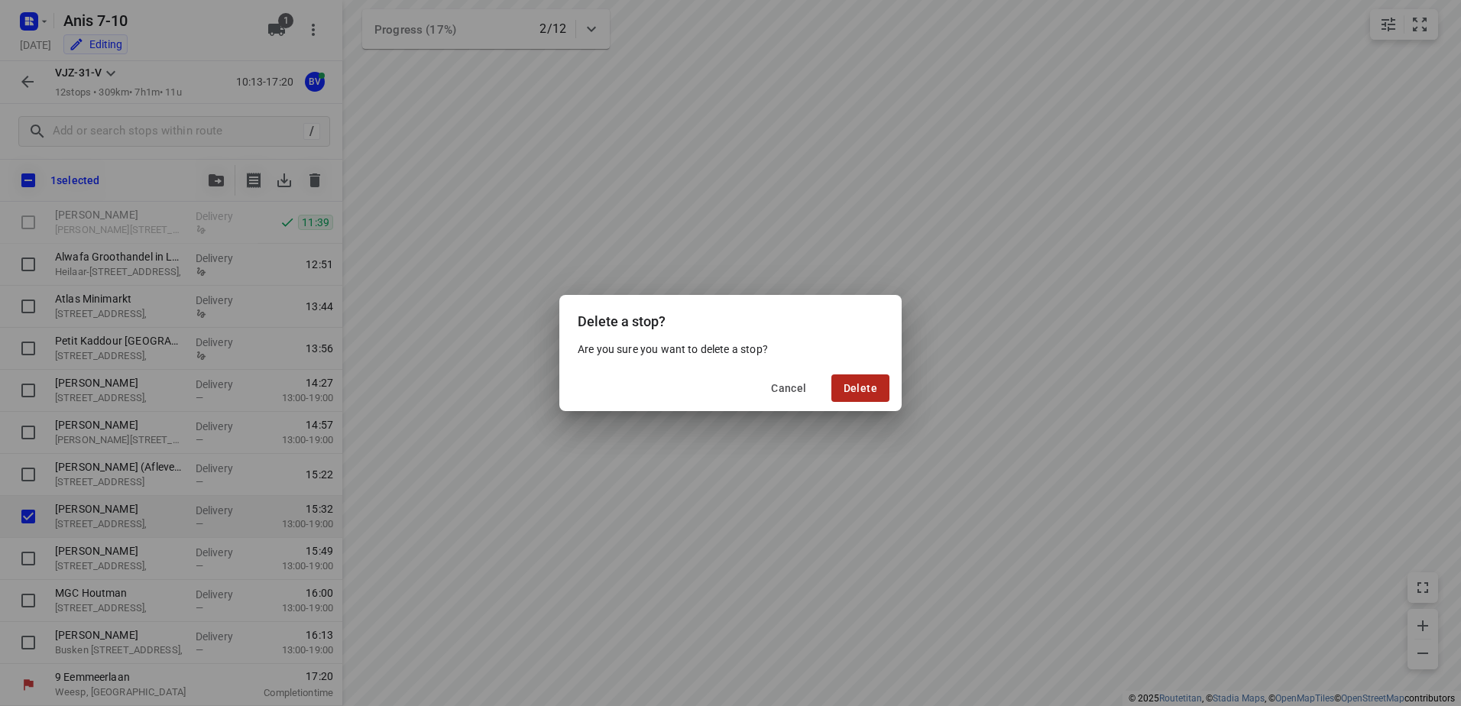
click at [834, 383] on button "Delete" at bounding box center [860, 388] width 58 height 28
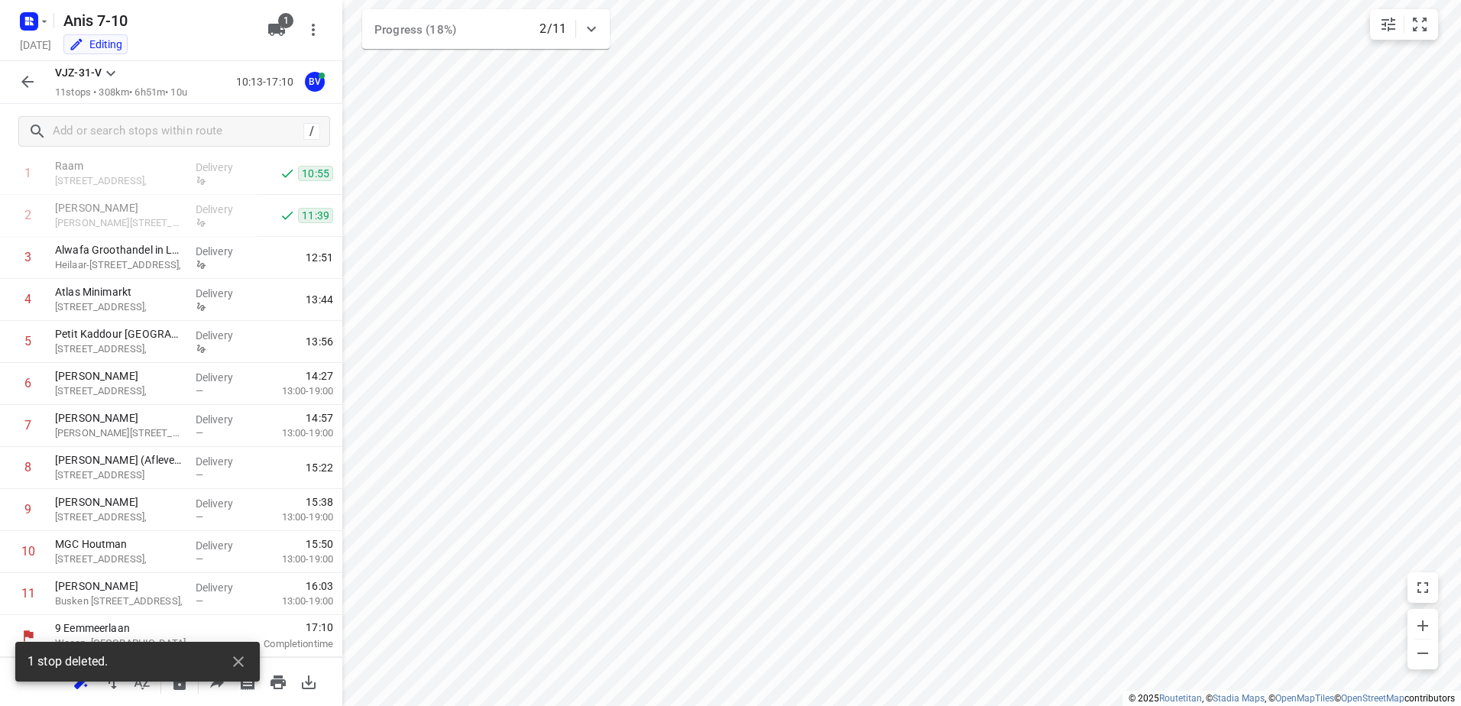
scroll to position [83, 0]
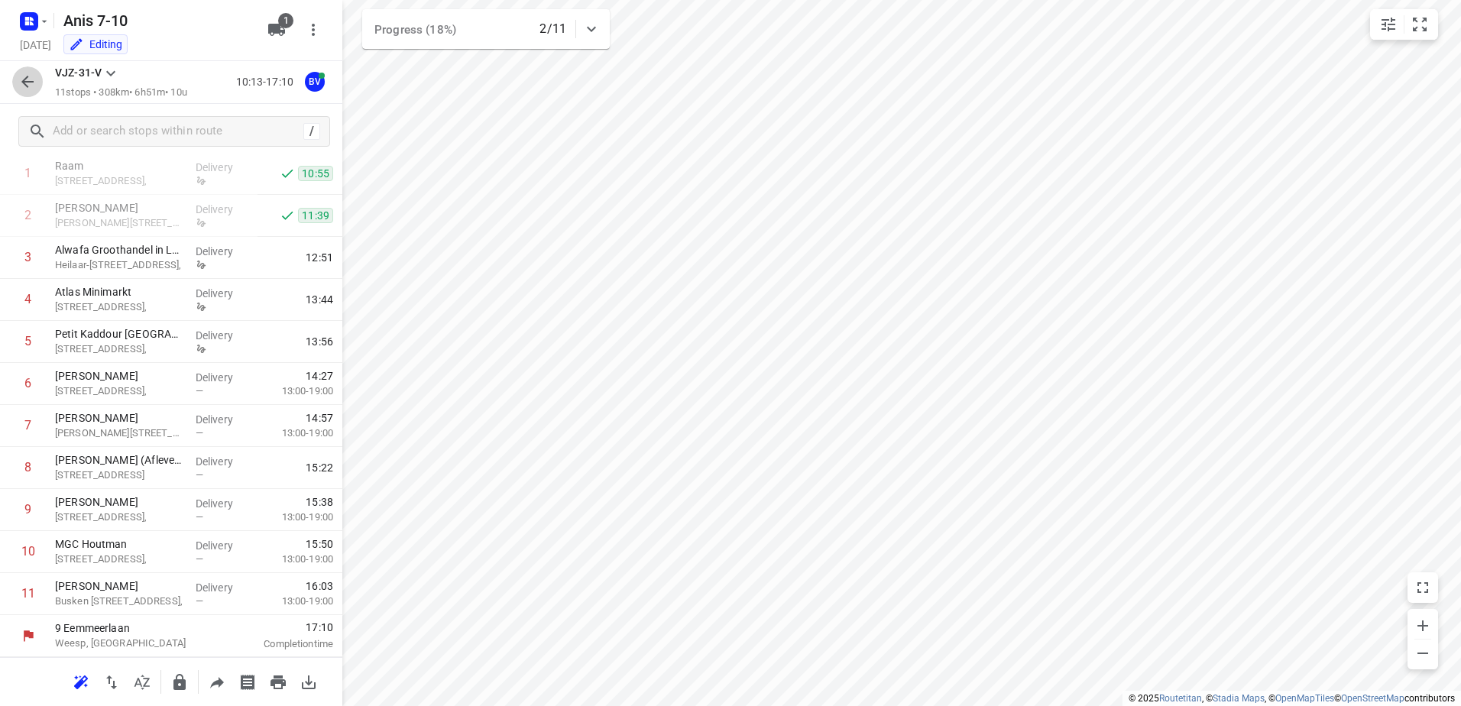
click at [25, 83] on icon "button" at bounding box center [27, 82] width 12 height 12
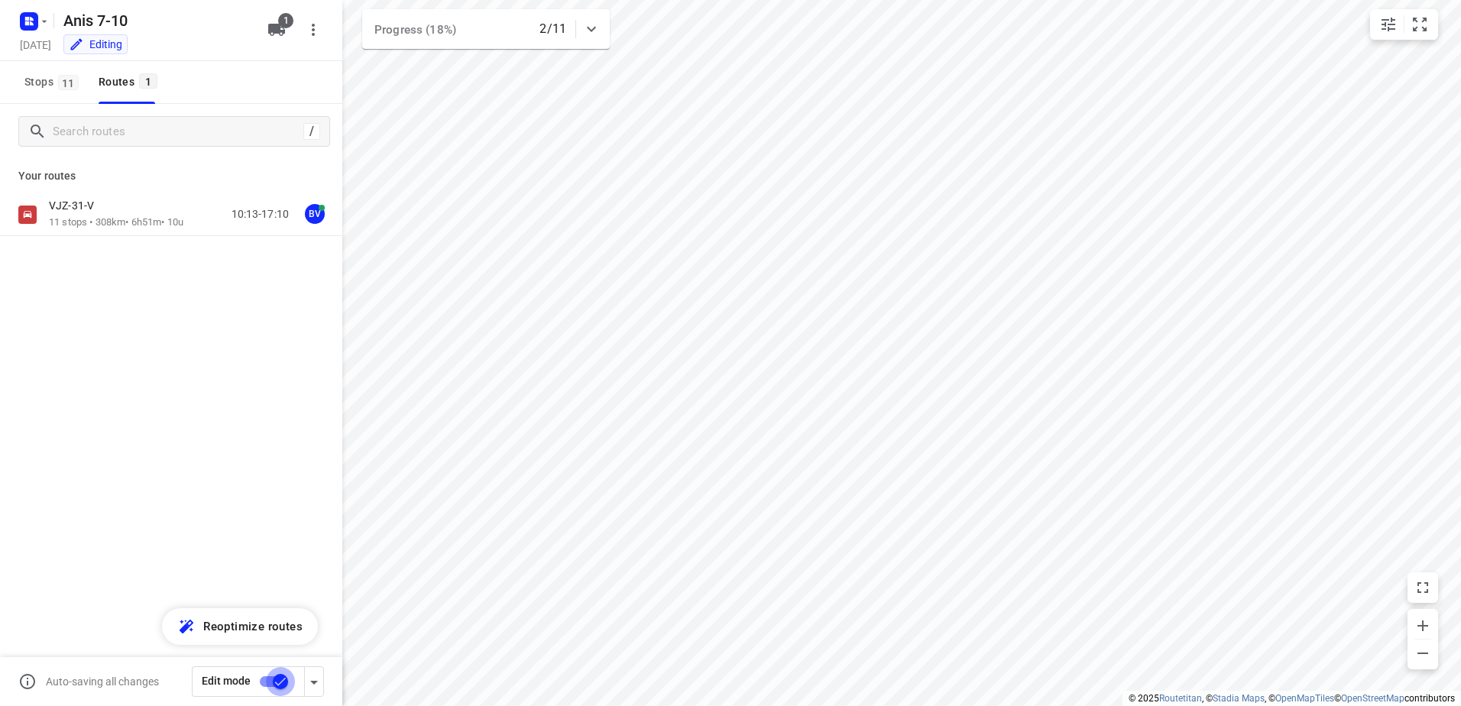
click at [271, 679] on input "checkbox" at bounding box center [280, 681] width 87 height 29
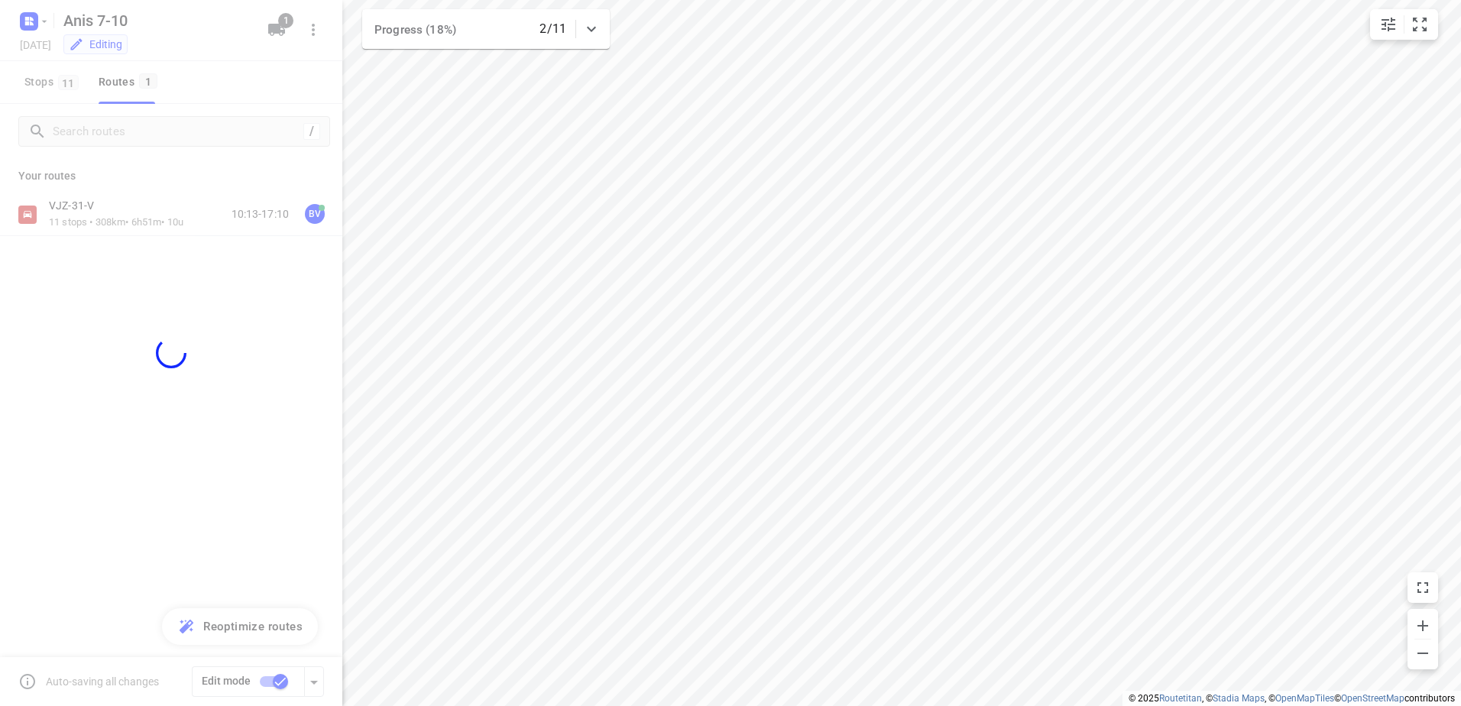
checkbox input "false"
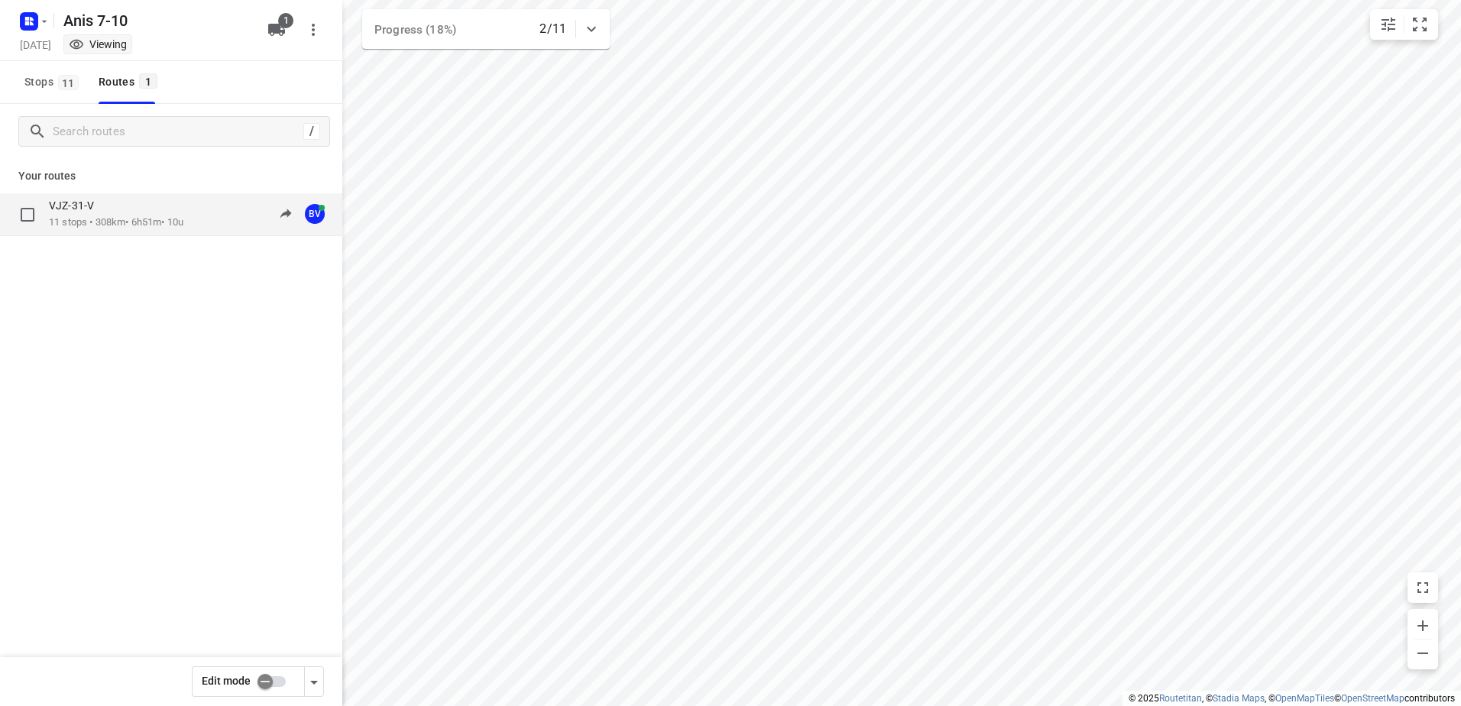
click at [151, 219] on p "11 stops • 308km • 6h51m • 10u" at bounding box center [116, 222] width 134 height 15
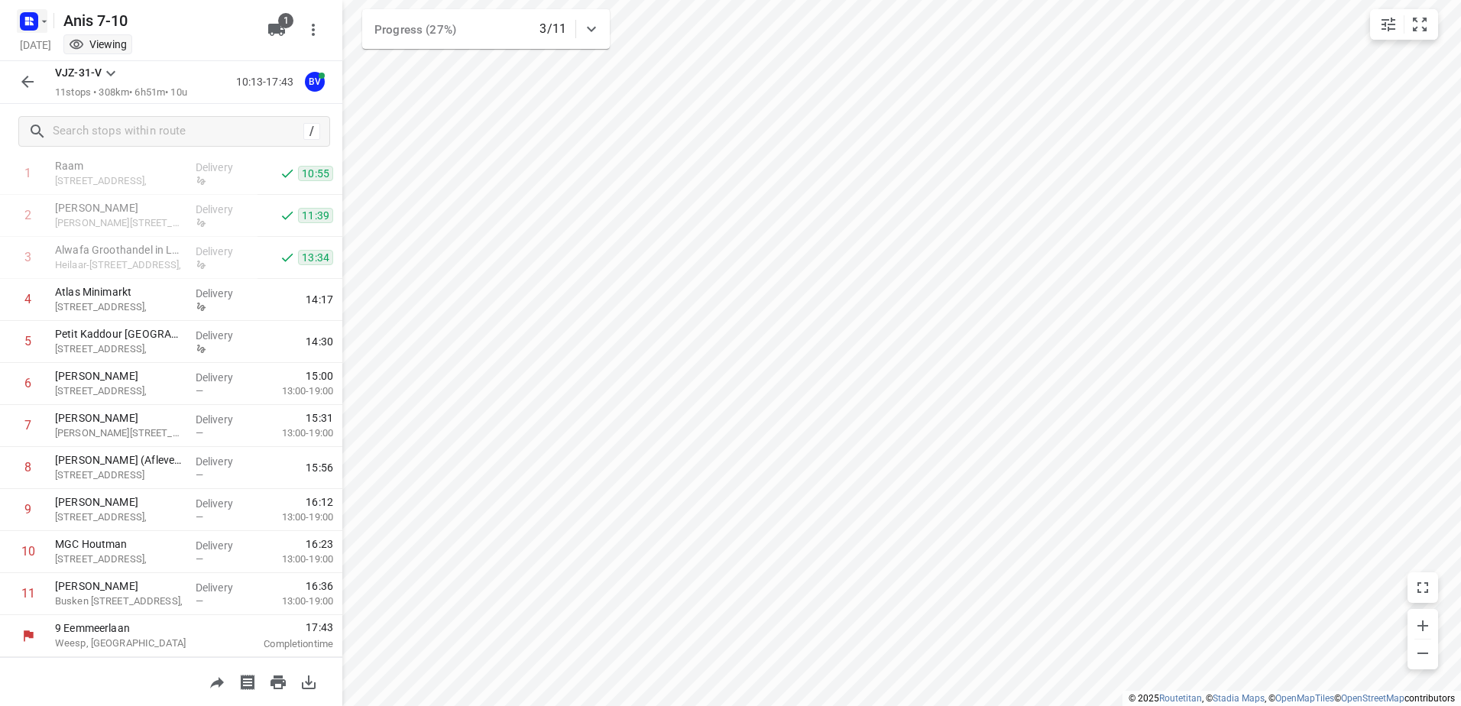
click at [41, 23] on icon "button" at bounding box center [44, 21] width 12 height 12
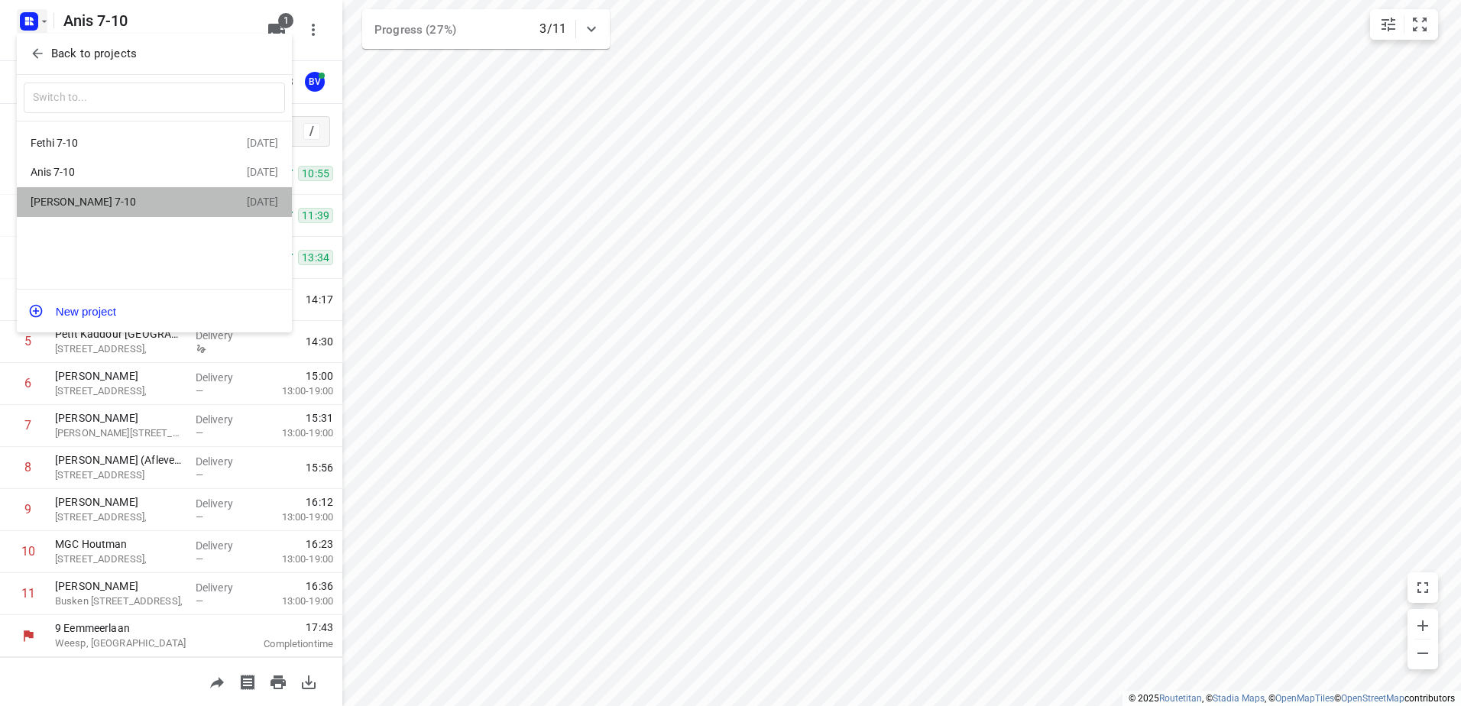
click at [73, 201] on div "Jeffrey 7-10" at bounding box center [119, 202] width 176 height 12
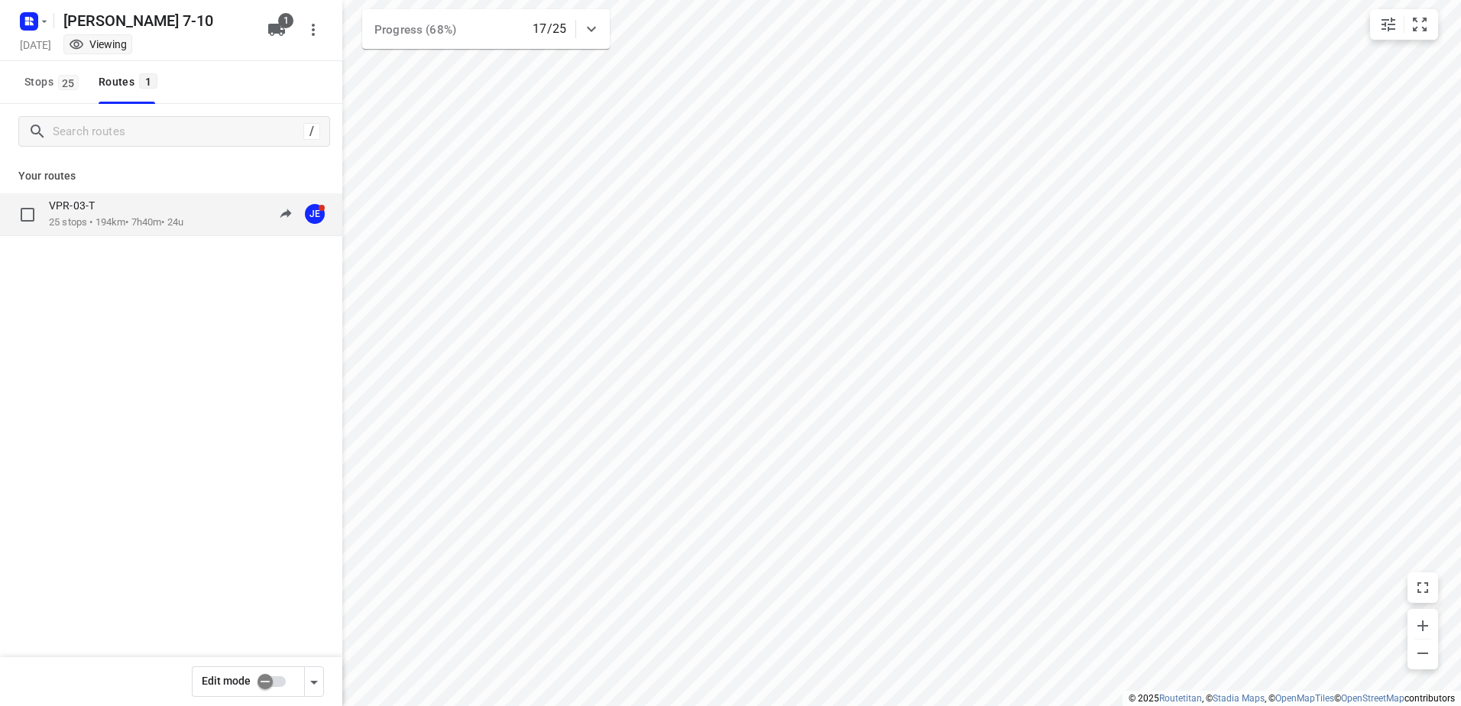
click at [94, 227] on p "25 stops • 194km • 7h40m • 24u" at bounding box center [116, 222] width 134 height 15
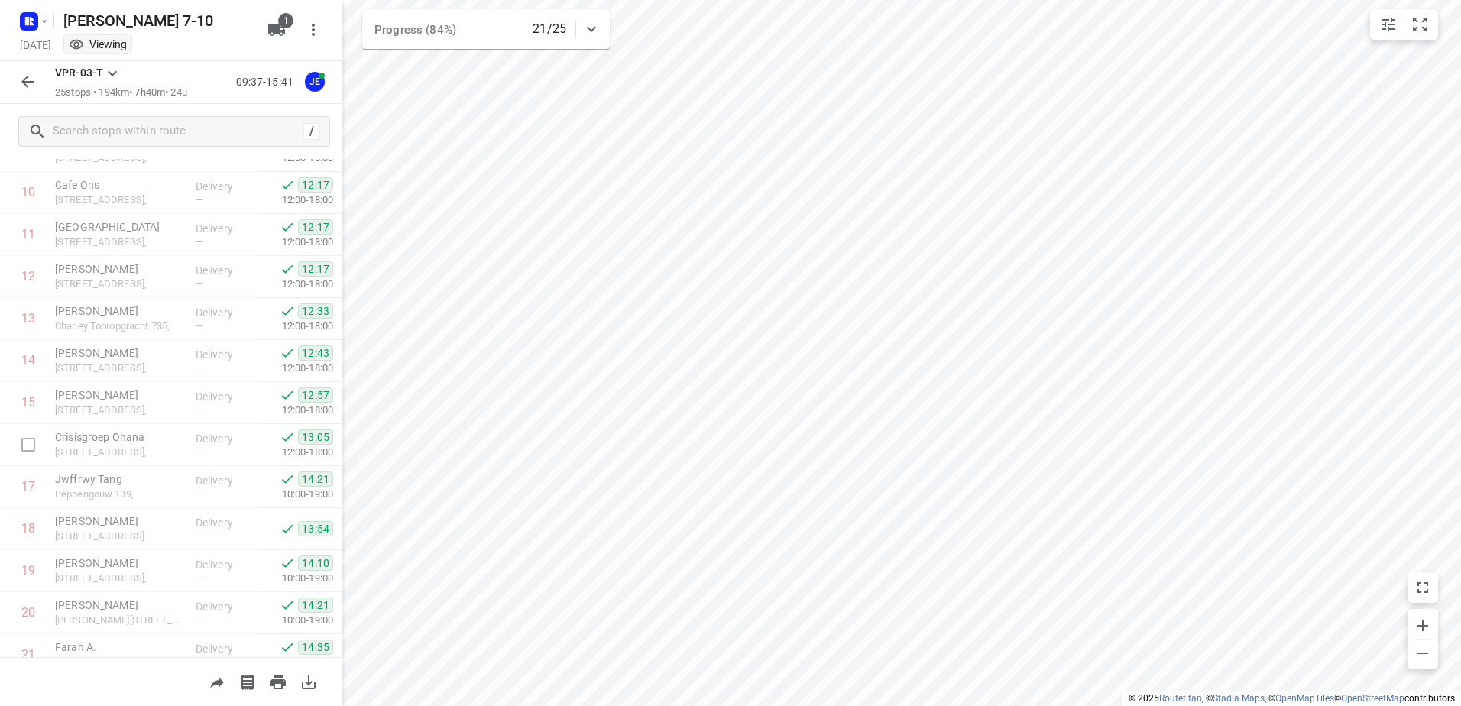
scroll to position [671, 0]
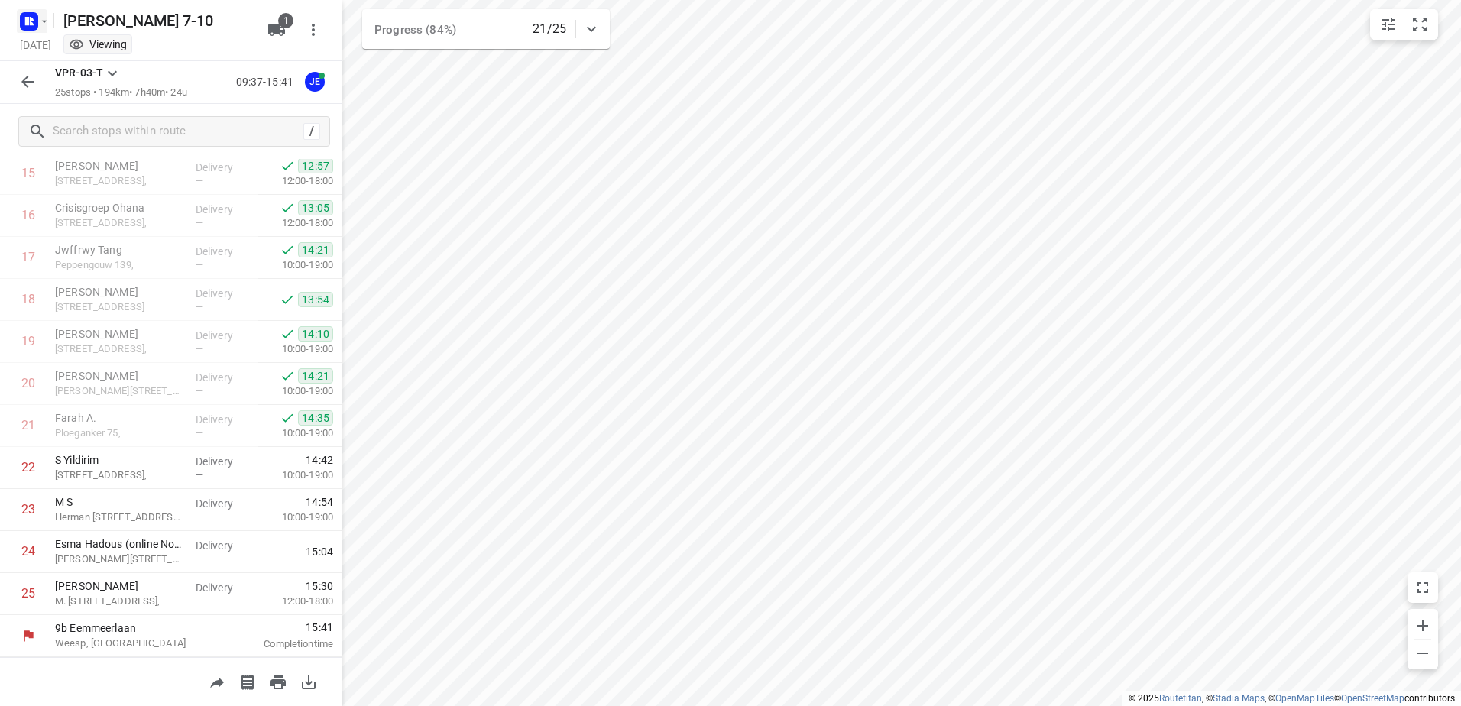
click at [47, 20] on icon "button" at bounding box center [44, 21] width 12 height 12
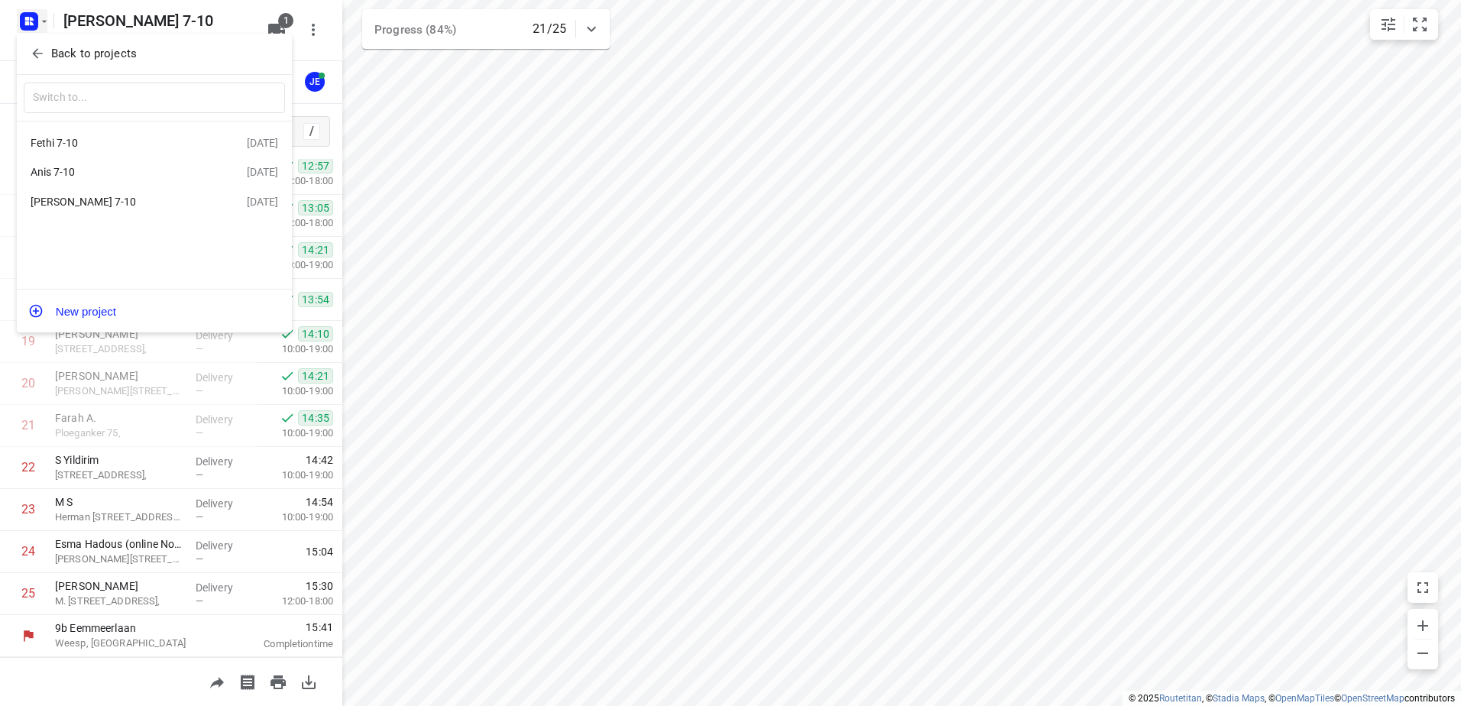
click at [70, 137] on div "Fethi 7-10" at bounding box center [119, 143] width 176 height 12
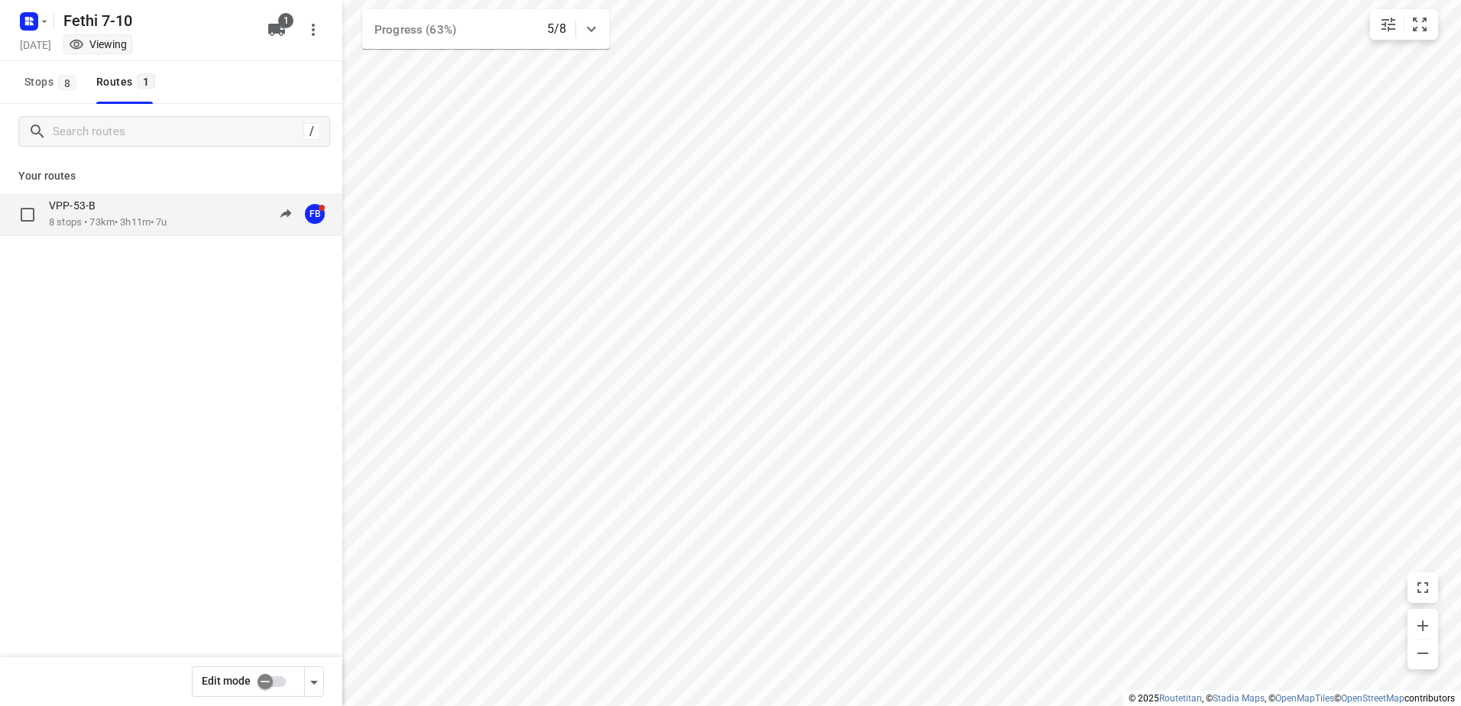
click at [100, 209] on p "VPP-53-B" at bounding box center [77, 206] width 56 height 14
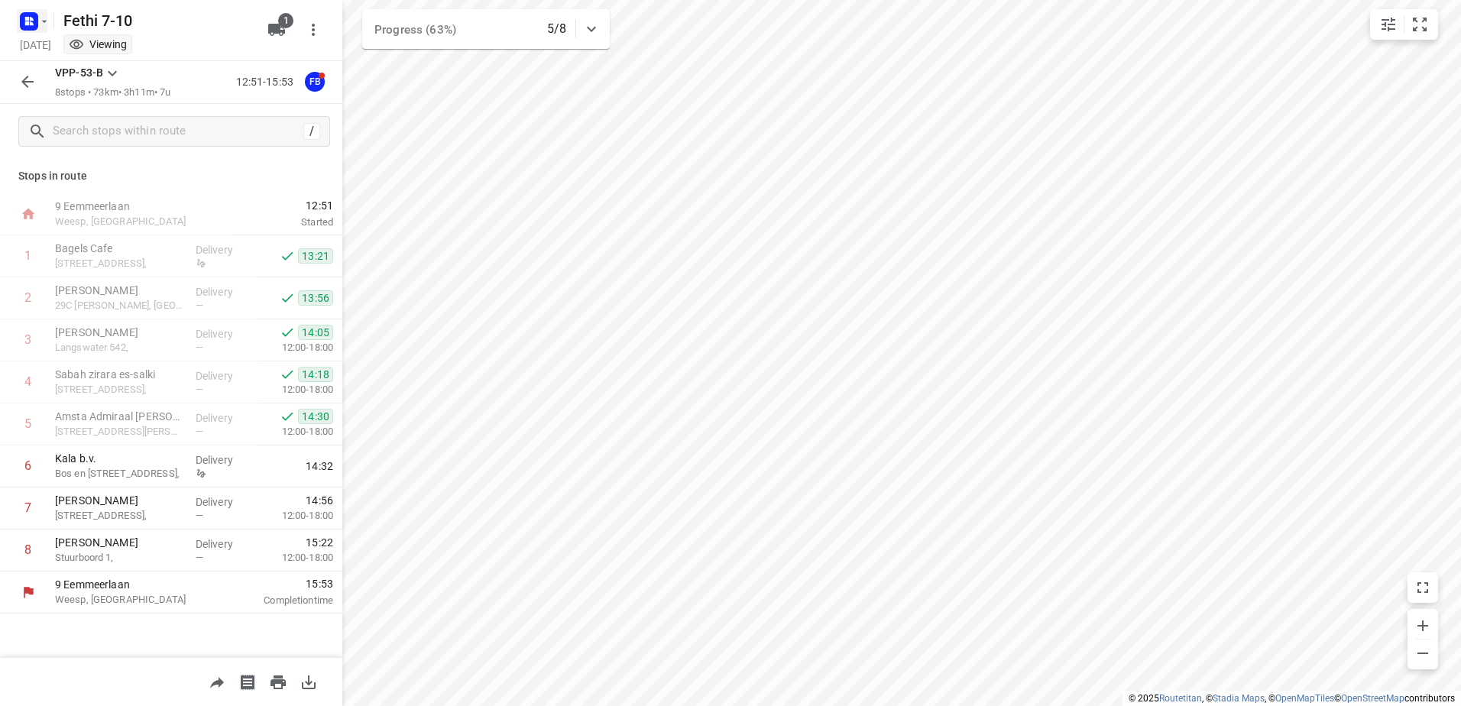
click at [45, 20] on icon "button" at bounding box center [44, 21] width 12 height 12
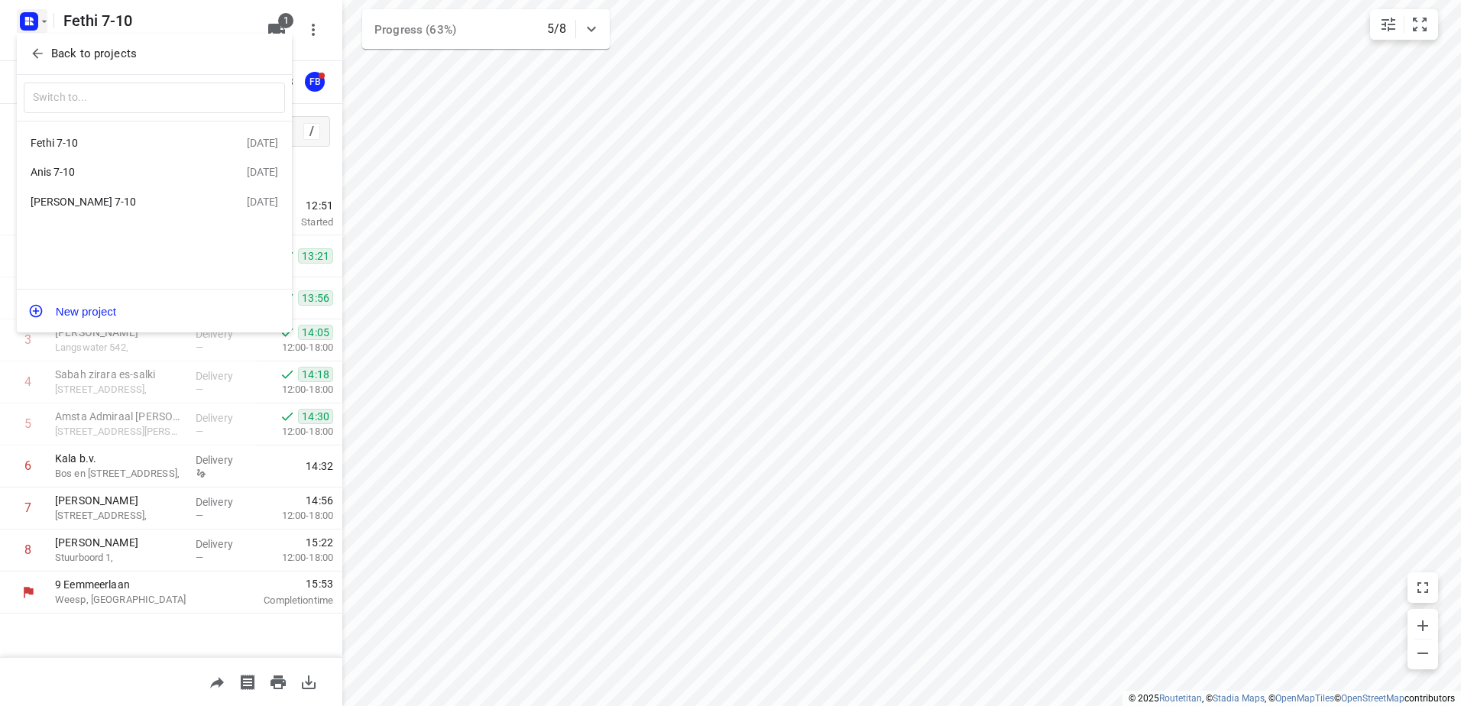
click at [66, 177] on div "Anis 7-10" at bounding box center [119, 172] width 176 height 12
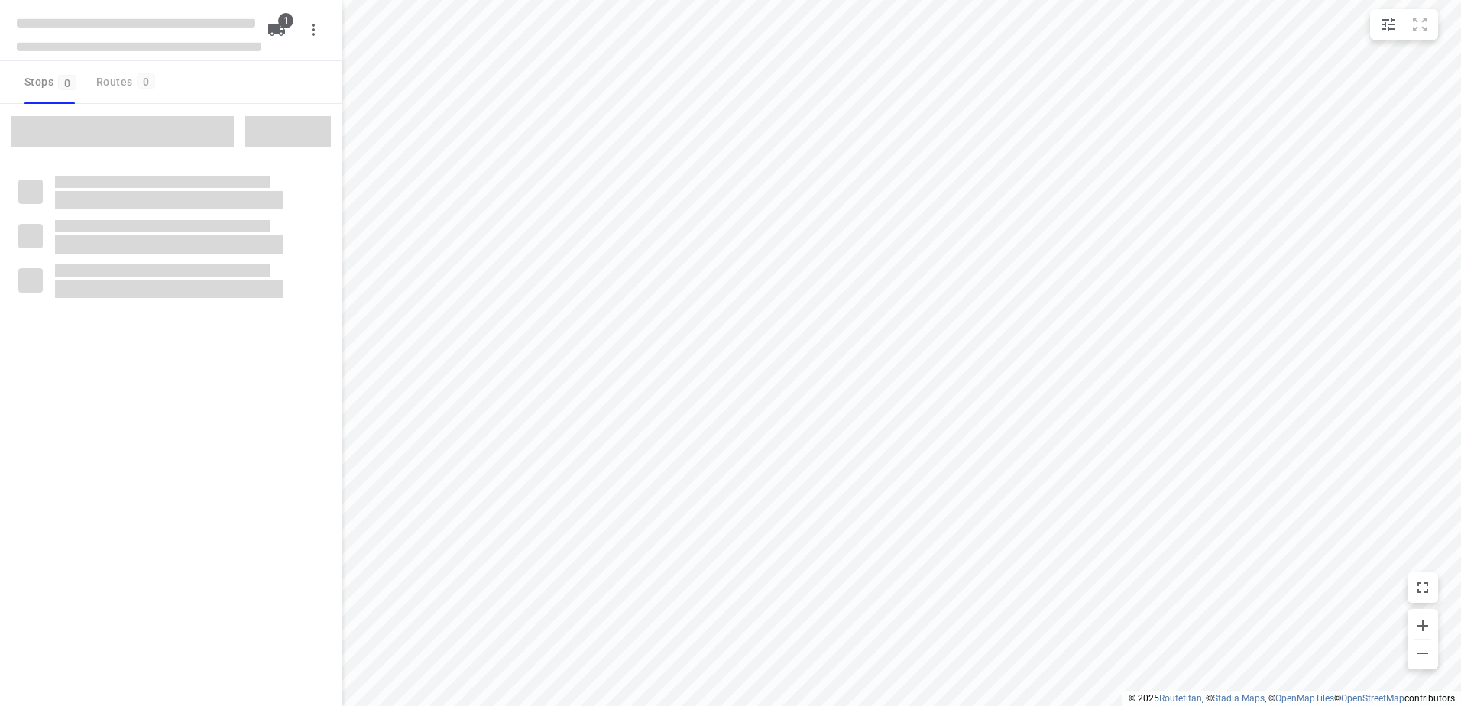
type input "distance"
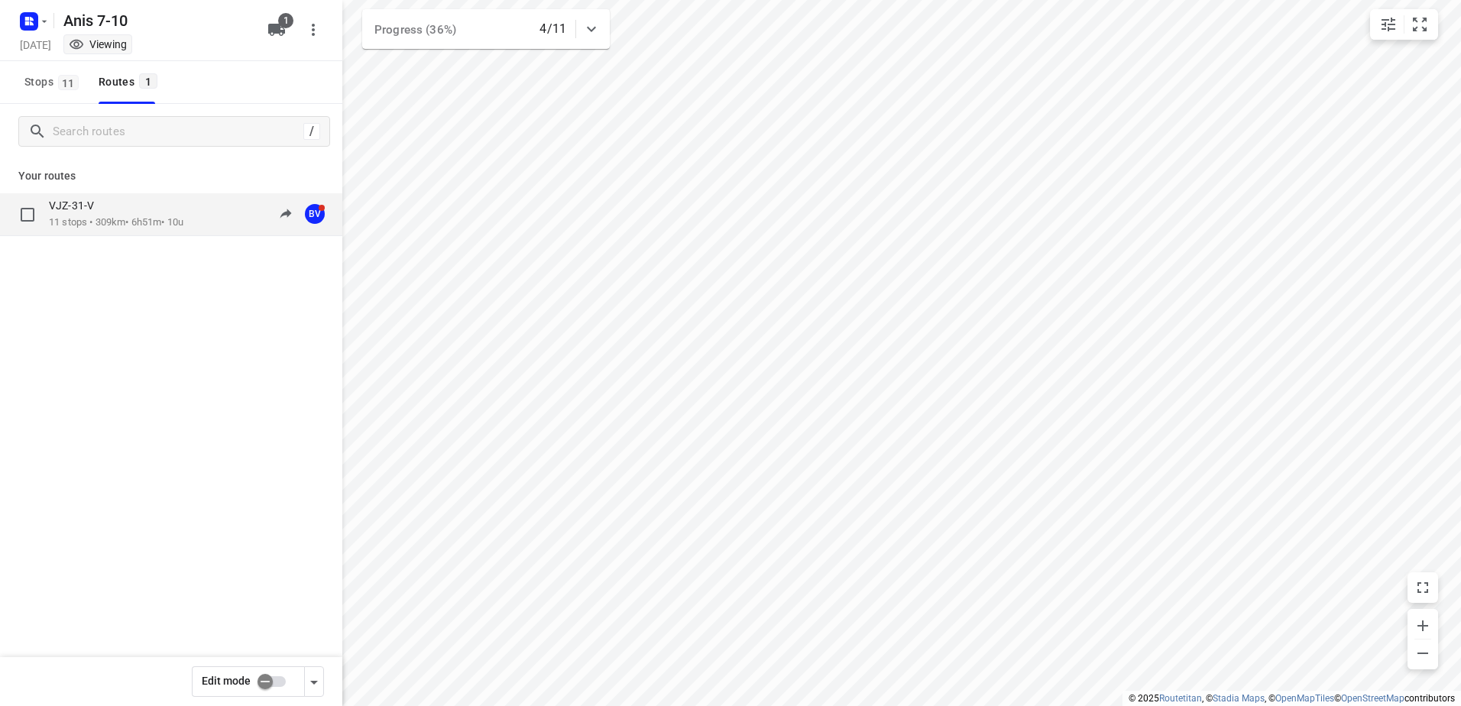
click at [89, 203] on p "VJZ-31-V" at bounding box center [76, 206] width 54 height 14
